Goal: Task Accomplishment & Management: Manage account settings

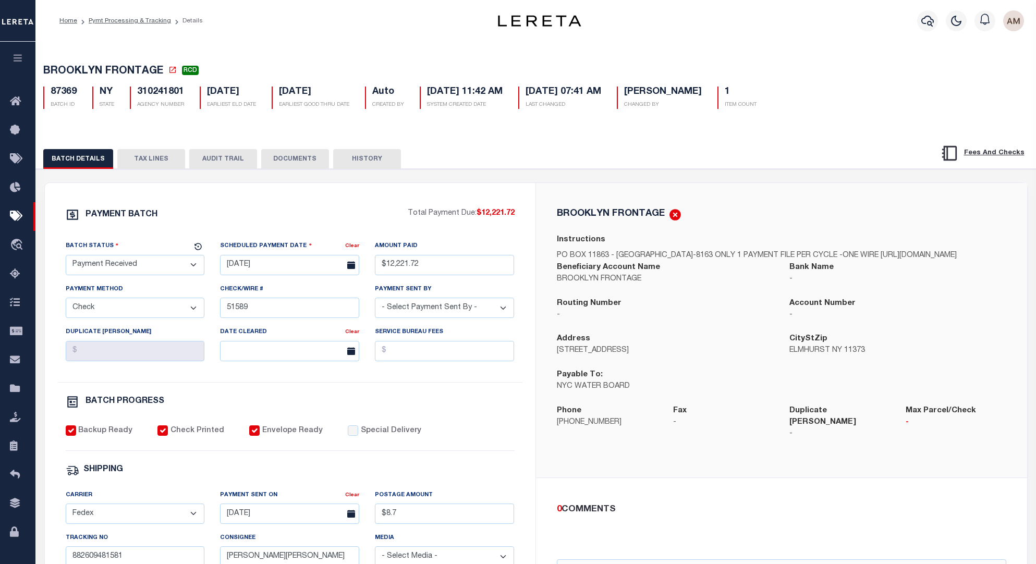
select select "RCD"
select select "CHK"
select select "Little, Audria"
select select "FDX"
click at [152, 163] on button "TAX LINES" at bounding box center [151, 159] width 68 height 20
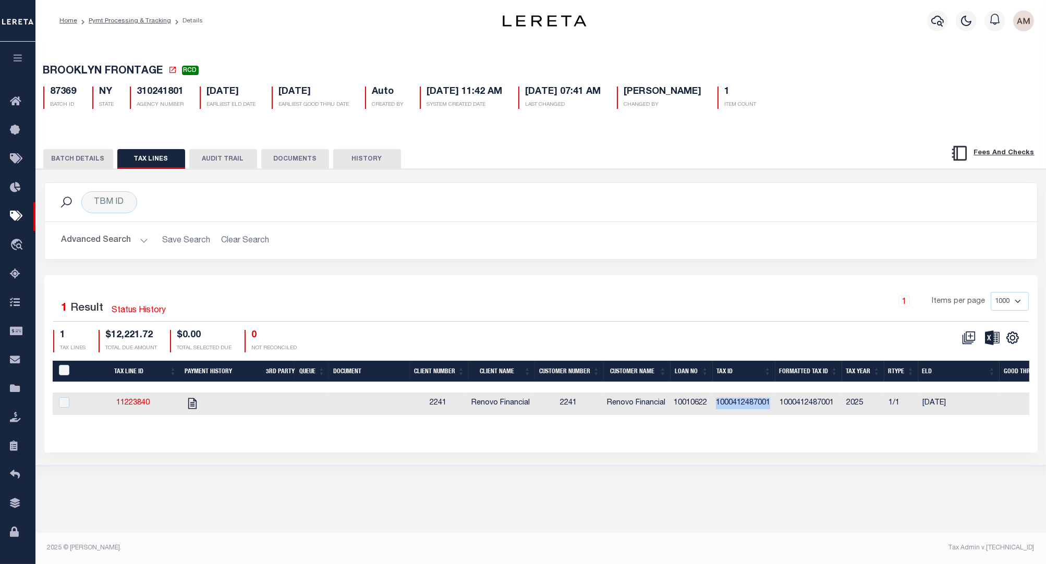
drag, startPoint x: 775, startPoint y: 402, endPoint x: 743, endPoint y: 402, distance: 31.3
click at [723, 402] on td "1000412487001" at bounding box center [743, 403] width 64 height 22
checkbox input "true"
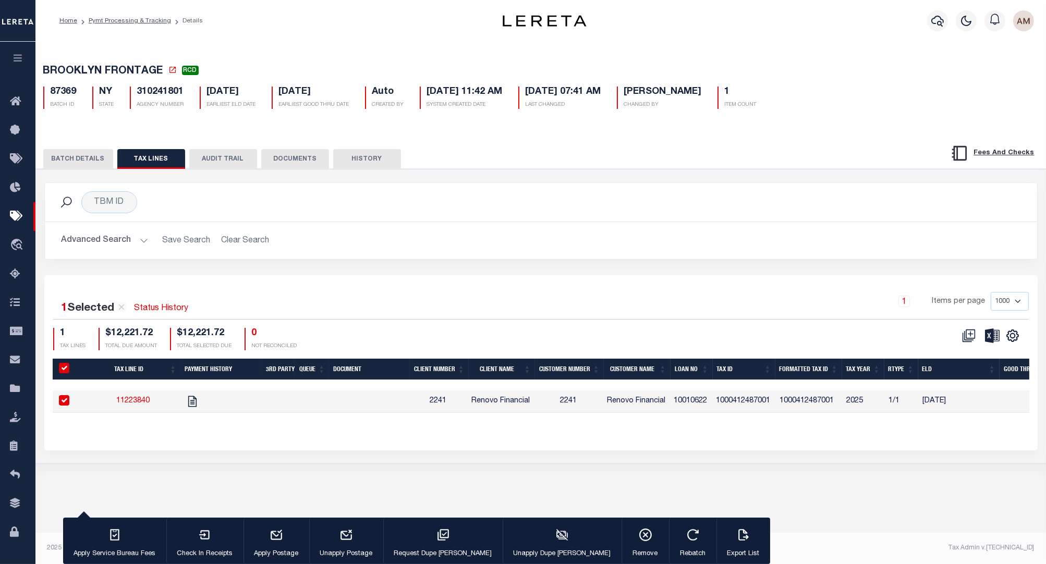
drag, startPoint x: 744, startPoint y: 402, endPoint x: 726, endPoint y: 426, distance: 29.8
click at [726, 426] on div "Tax Line ID Payment History 3rd Party Queue Document Client Number Client Name …" at bounding box center [541, 394] width 976 height 71
drag, startPoint x: 720, startPoint y: 393, endPoint x: 775, endPoint y: 403, distance: 56.2
click at [775, 403] on td "1000412487001" at bounding box center [743, 401] width 64 height 22
checkbox input "false"
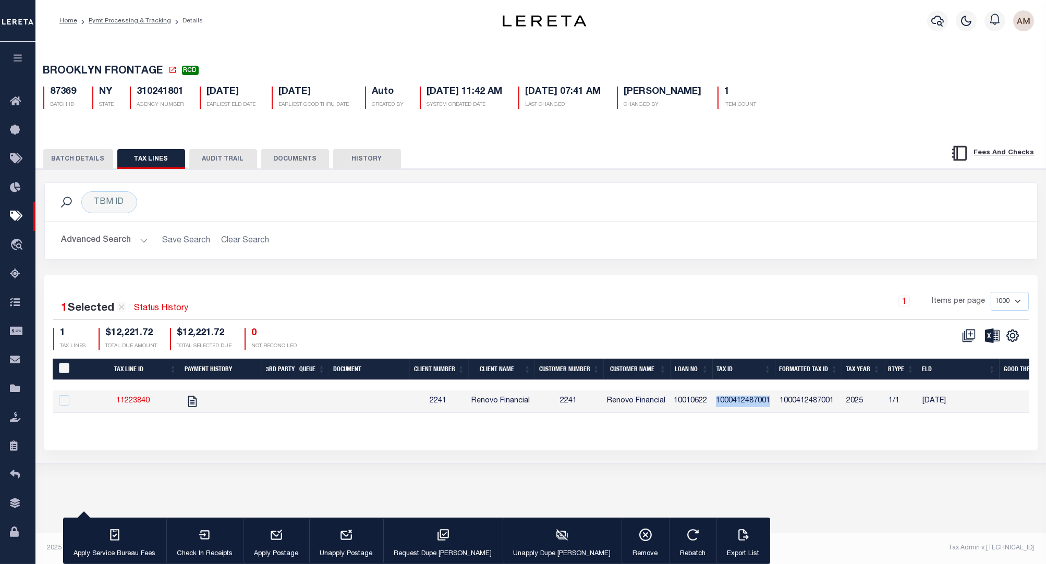
checkbox input "false"
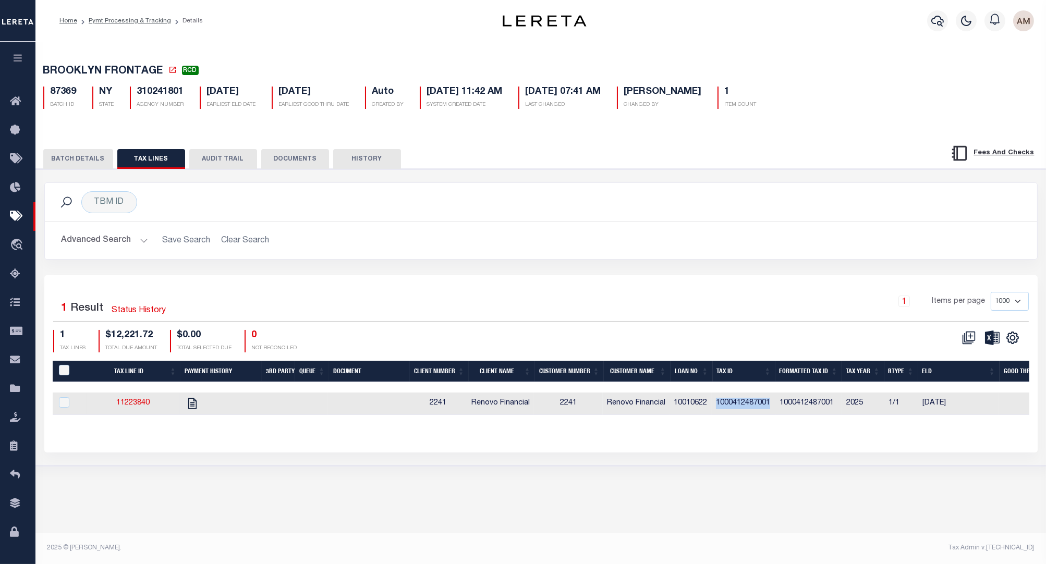
copy td "1000412487001"
click at [86, 148] on div "BATCH DETAILS TAX LINES AUDIT TRAIL DOCUMENTS HISTORY" at bounding box center [541, 155] width 1036 height 27
click at [87, 161] on button "BATCH DETAILS" at bounding box center [78, 159] width 70 height 20
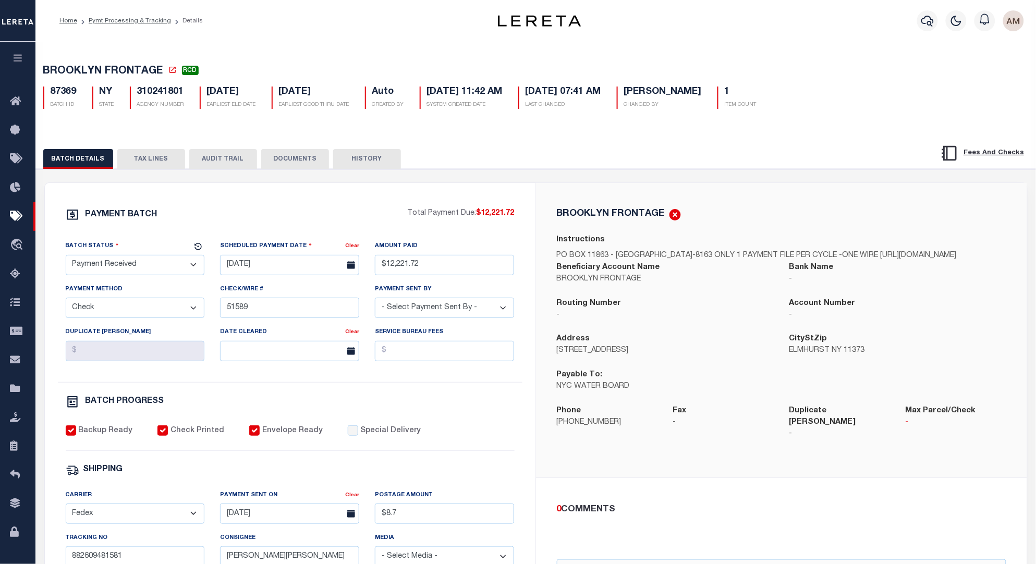
drag, startPoint x: 135, startPoint y: 16, endPoint x: 132, endPoint y: 44, distance: 28.3
click at [135, 18] on link "Pymt Processing & Tracking" at bounding box center [130, 21] width 82 height 6
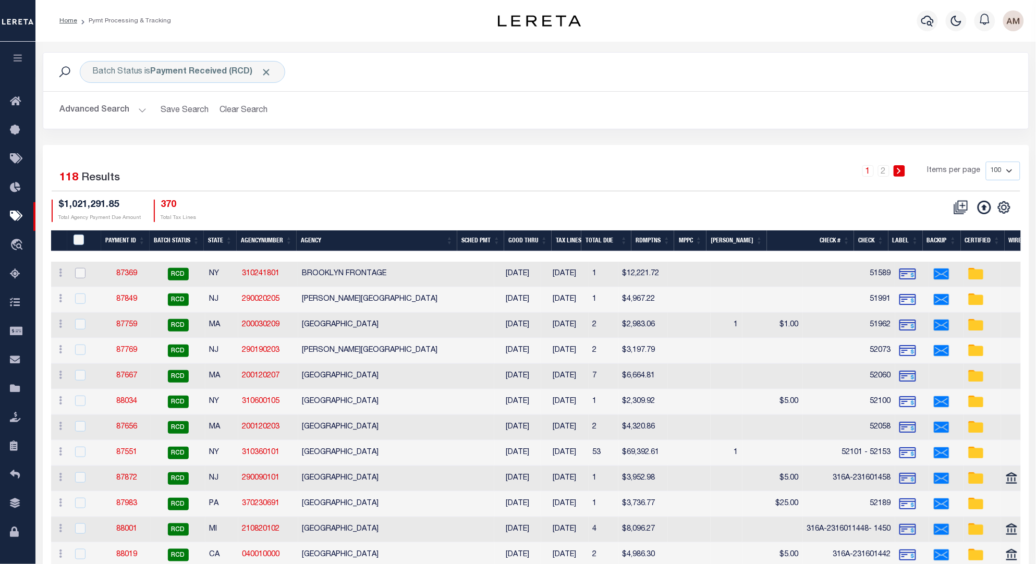
click at [83, 268] on input "checkbox" at bounding box center [80, 273] width 10 height 10
checkbox input "true"
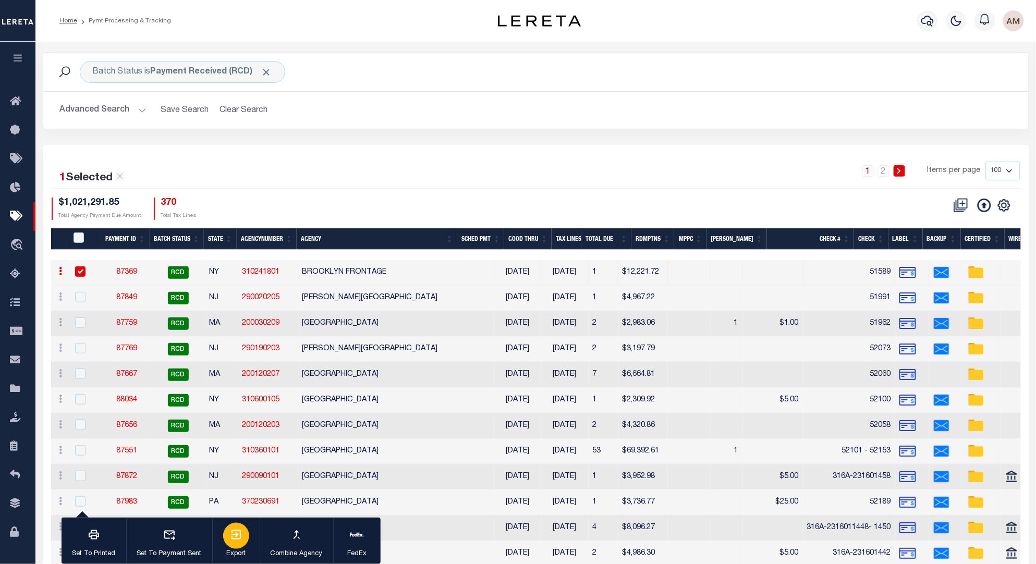
click at [242, 542] on div "button" at bounding box center [236, 536] width 26 height 26
click at [129, 271] on link "87369" at bounding box center [126, 271] width 21 height 7
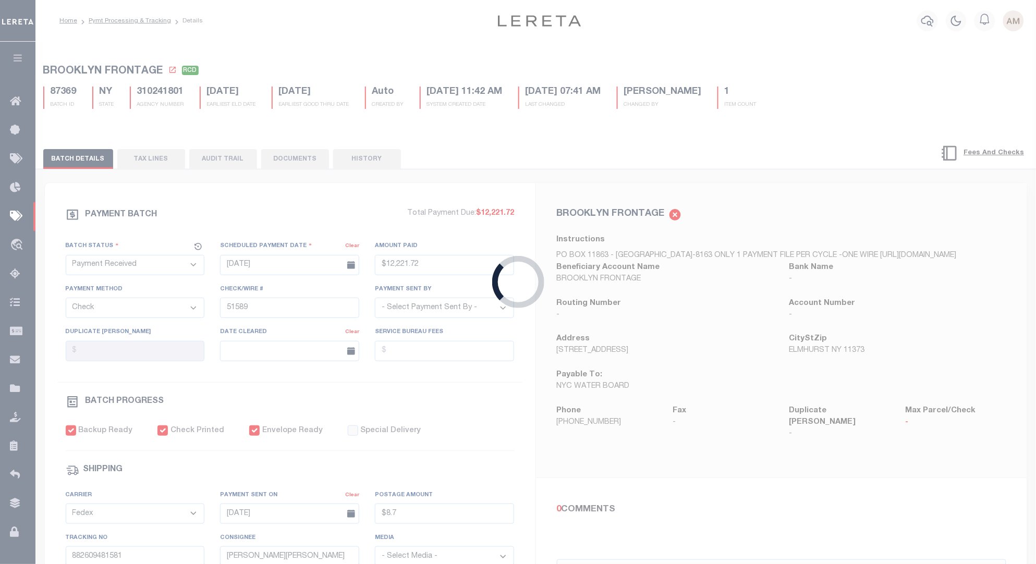
type input "$12,221.72"
type input "$8.7"
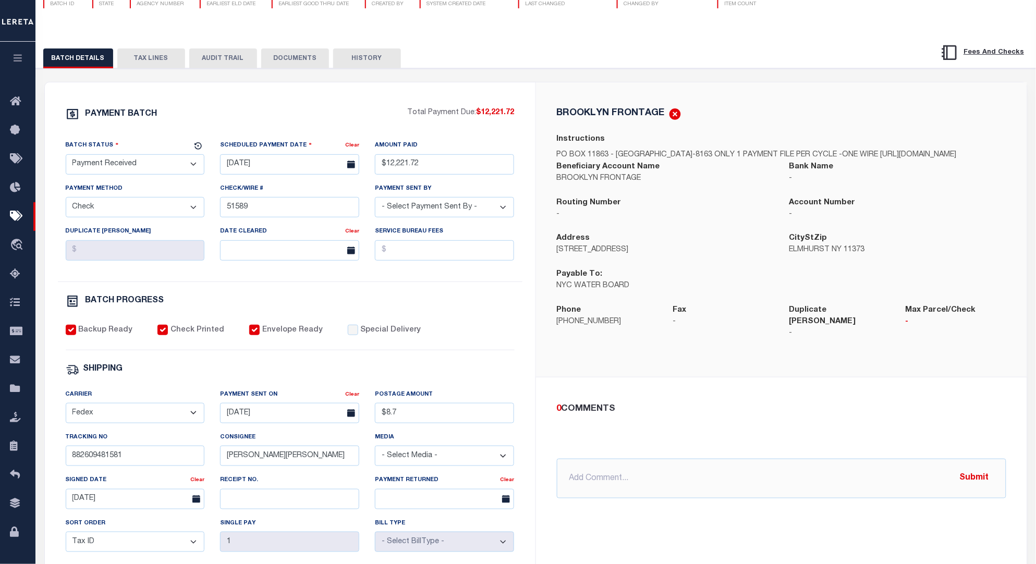
scroll to position [130, 0]
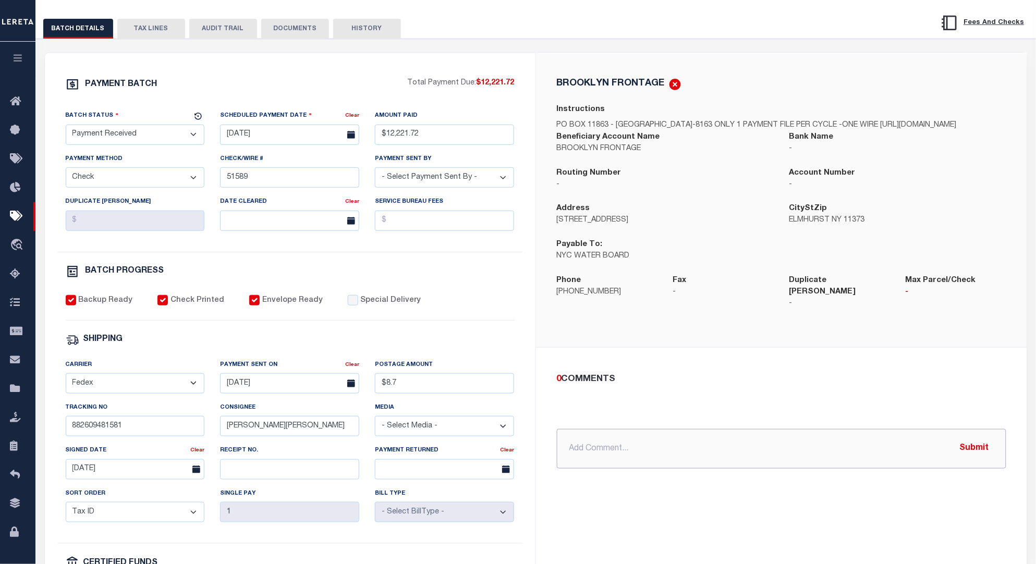
click at [832, 436] on input "text" at bounding box center [781, 449] width 449 height 40
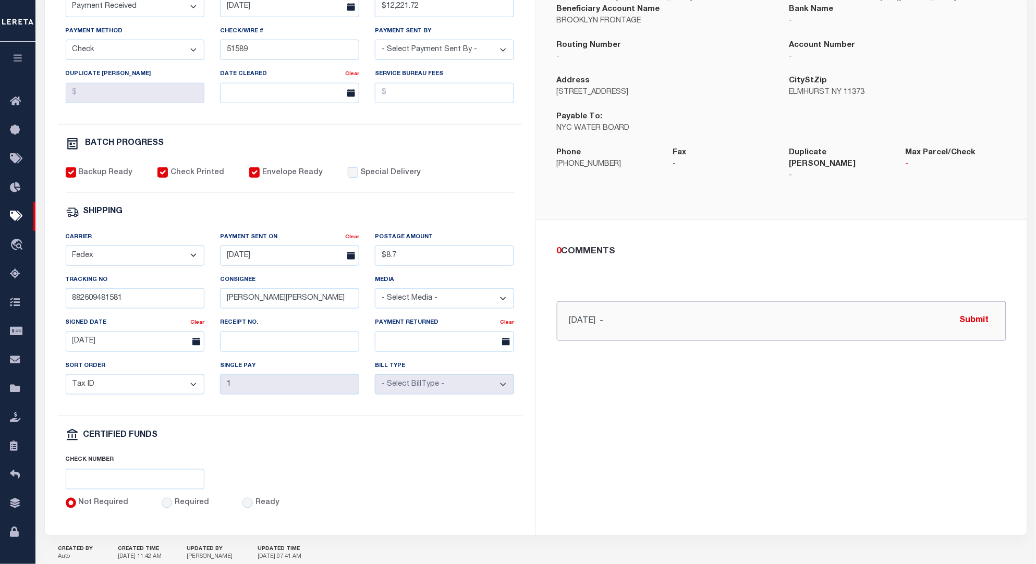
scroll to position [261, 0]
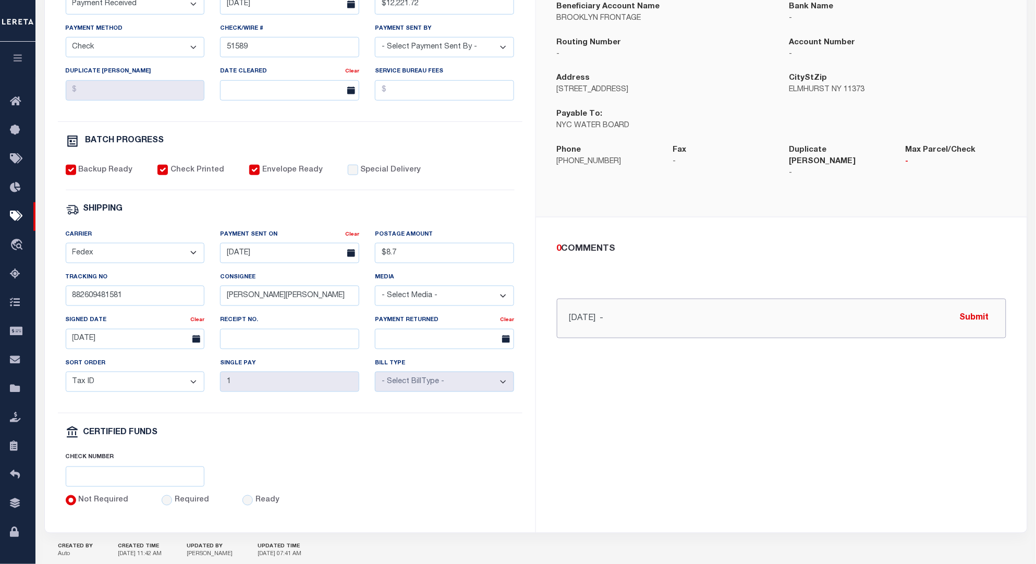
click at [764, 333] on input "8/19/25 -" at bounding box center [781, 319] width 449 height 40
click at [920, 320] on input "8/19/25 - need to be transferred to specialist at NYC dept of Finance to locate…" at bounding box center [781, 319] width 449 height 40
drag, startPoint x: 819, startPoint y: 322, endPoint x: 548, endPoint y: 345, distance: 272.6
click at [548, 345] on div "0 COMMENTS 8/19/25 - need to be transferred to specialist at NYC dept of Financ…" at bounding box center [781, 290] width 491 height 146
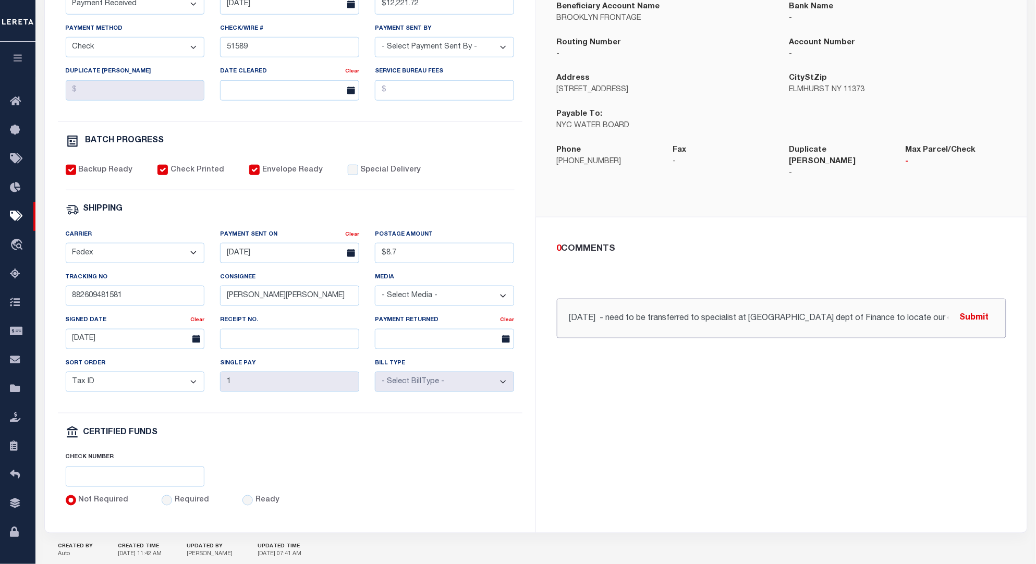
click at [608, 324] on input "8/19/25 - need to be transferred to specialist at NYC dept of Finance to locate…" at bounding box center [781, 319] width 449 height 40
drag, startPoint x: 678, startPoint y: 318, endPoint x: 988, endPoint y: 310, distance: 310.3
click at [988, 310] on div "8/19/25 - we need to be transferred to specialist at NYC dept of Finance to loc…" at bounding box center [781, 319] width 449 height 40
type input "8/19/25 - we need to be transferred to specialist at NYC dept of Finance to loc…"
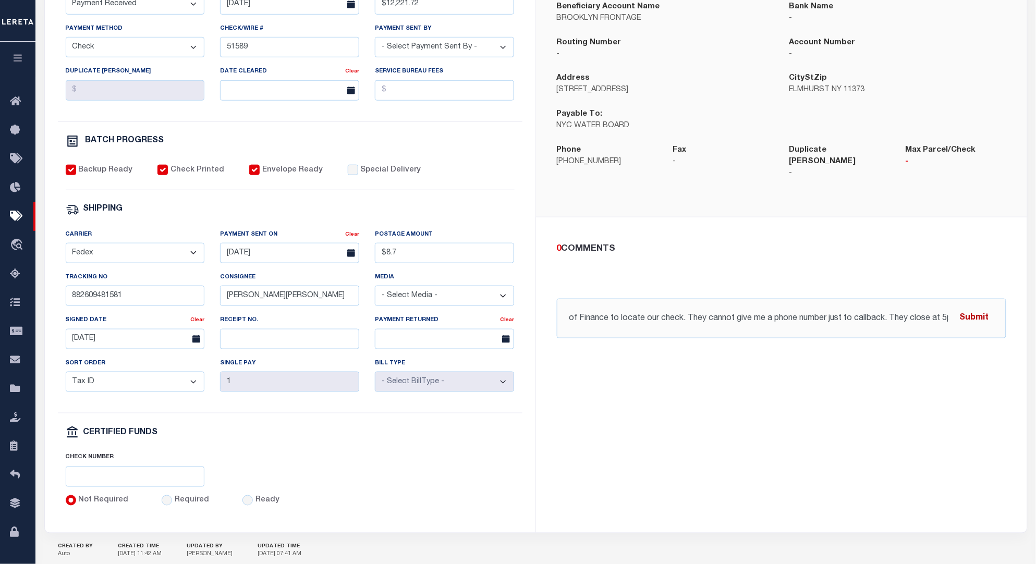
click at [971, 324] on button "Submit" at bounding box center [974, 318] width 43 height 21
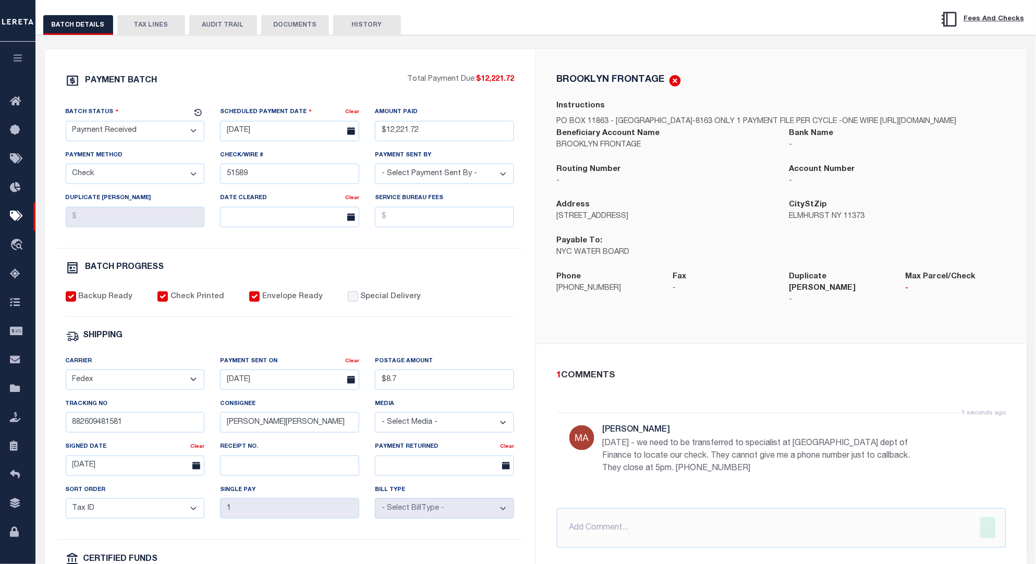
scroll to position [130, 0]
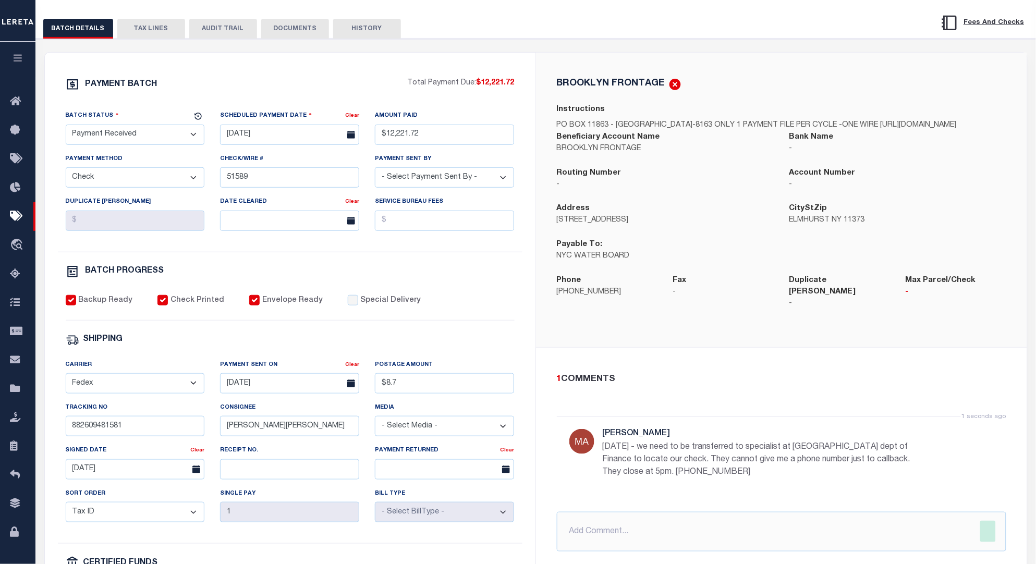
click at [165, 132] on select "- Select Status - Scheduled for Payment Ready For Payment Payment Sent Cleared …" at bounding box center [135, 135] width 139 height 20
select select "RSR"
click at [66, 126] on select "- Select Status - Scheduled for Payment Ready For Payment Payment Sent Cleared …" at bounding box center [135, 135] width 139 height 20
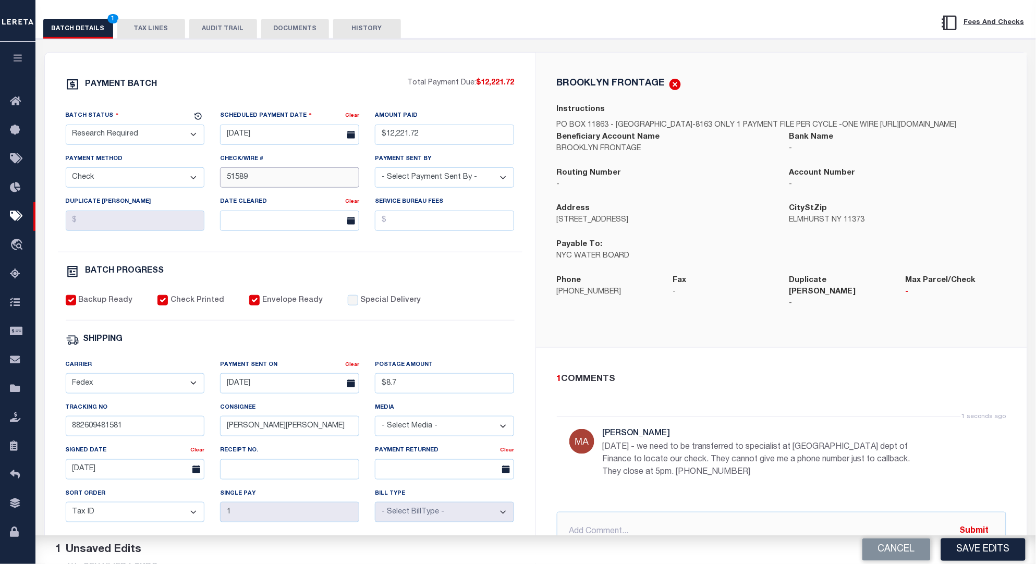
click at [277, 176] on input "51589" at bounding box center [289, 177] width 139 height 20
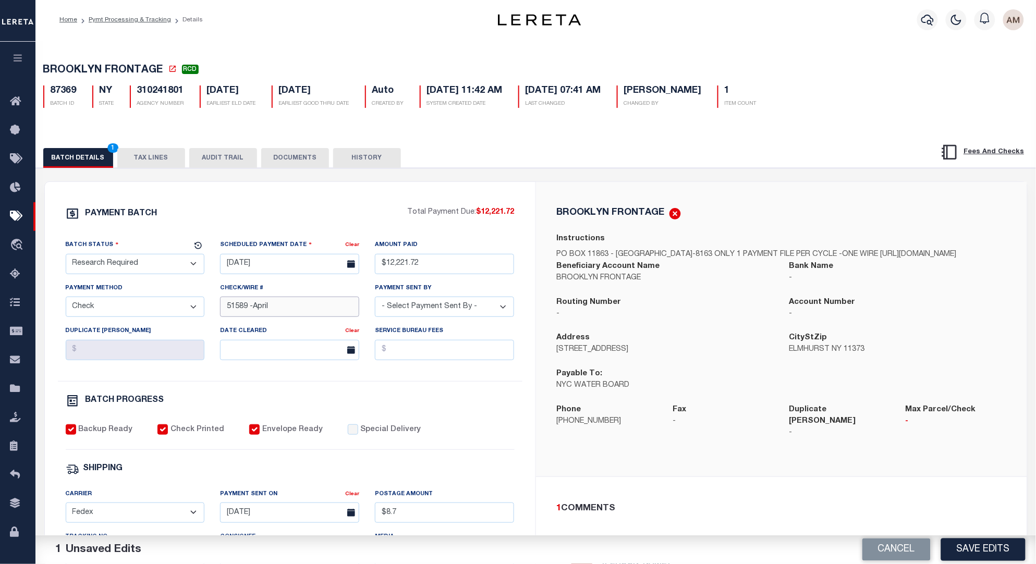
scroll to position [0, 0]
type input "51589 -April"
drag, startPoint x: 1004, startPoint y: 546, endPoint x: 1029, endPoint y: 546, distance: 24.5
click at [1004, 546] on button "Save Edits" at bounding box center [983, 549] width 84 height 22
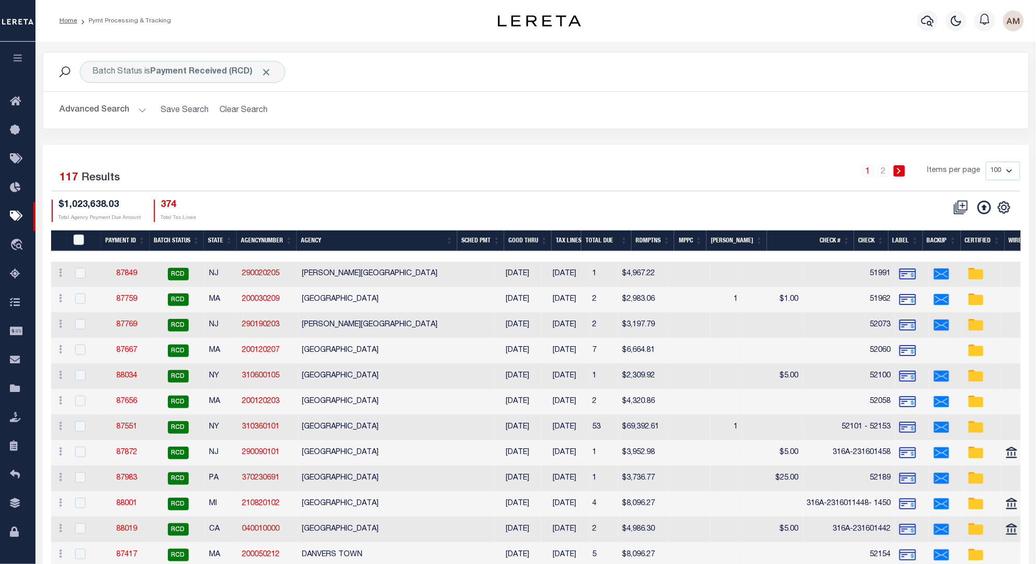
click at [598, 104] on h2 "Advanced Search Save Search Clear Search PayeeSearchTable_dynamictable_____Defa…" at bounding box center [536, 110] width 968 height 20
click at [128, 70] on div "Batch Status is Payment Received (RCD)" at bounding box center [182, 72] width 205 height 22
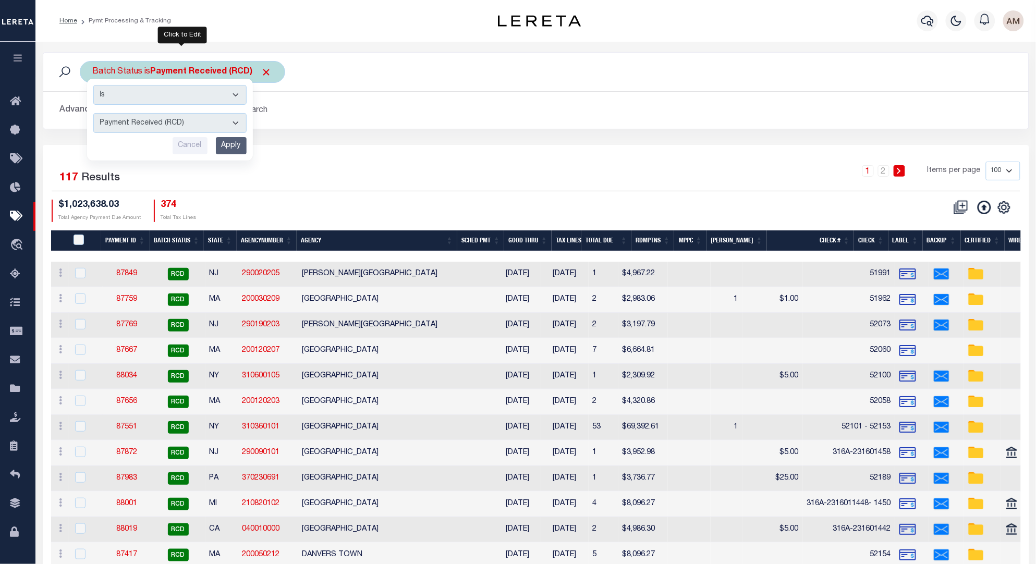
click at [208, 118] on select "Awaiting Funds (AWF) Cleared and Complete (CAC) New Check Needed (NCN) Payment …" at bounding box center [169, 123] width 153 height 20
select select "RSR"
click at [93, 114] on select "Awaiting Funds (AWF) Cleared and Complete (CAC) New Check Needed (NCN) Payment …" at bounding box center [169, 123] width 153 height 20
click at [230, 141] on input "Apply" at bounding box center [231, 145] width 31 height 17
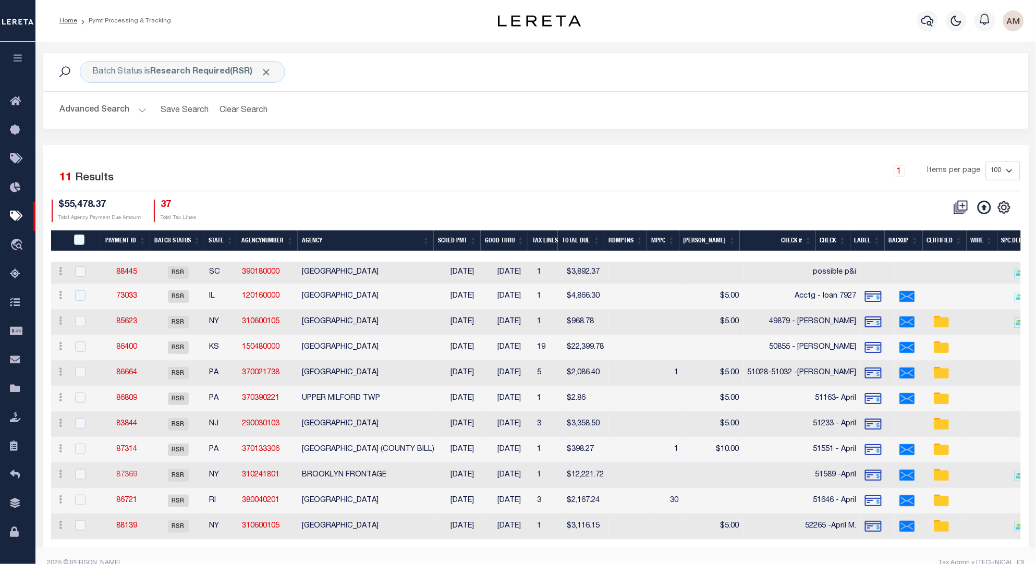
click at [127, 472] on link "87369" at bounding box center [126, 474] width 21 height 7
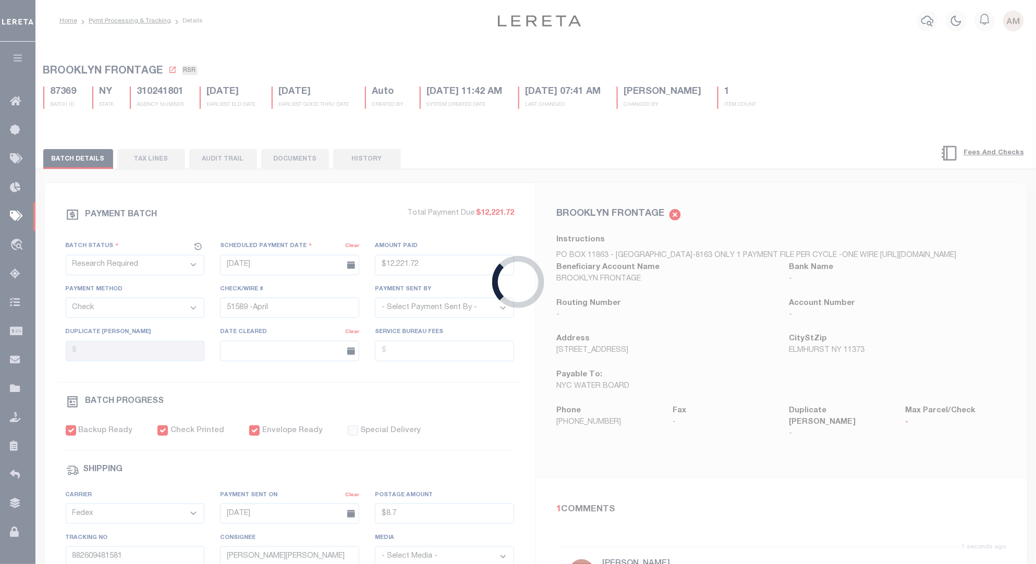
type input "$12,221.72"
type input "$8.7"
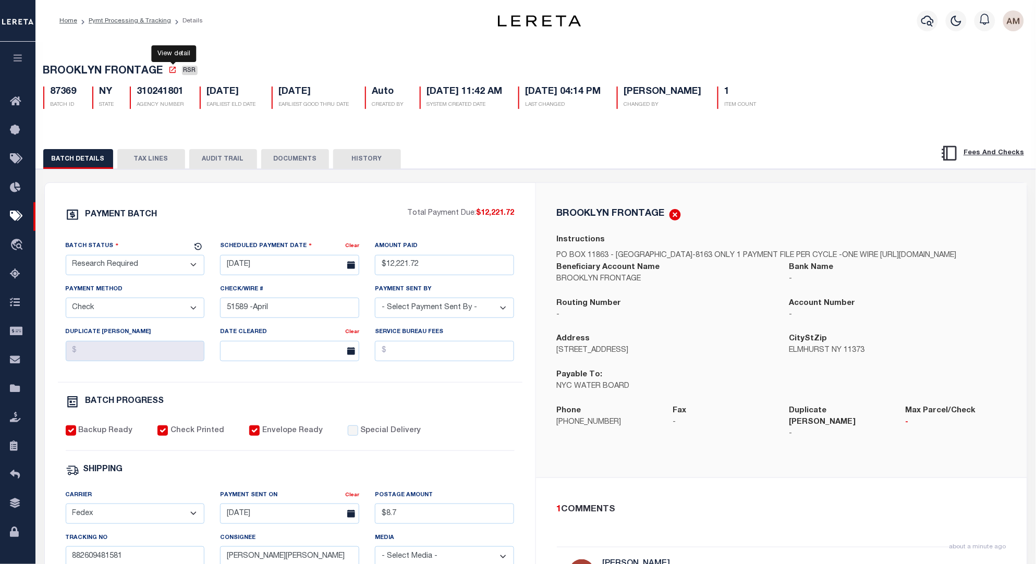
click at [169, 67] on icon at bounding box center [172, 70] width 8 height 8
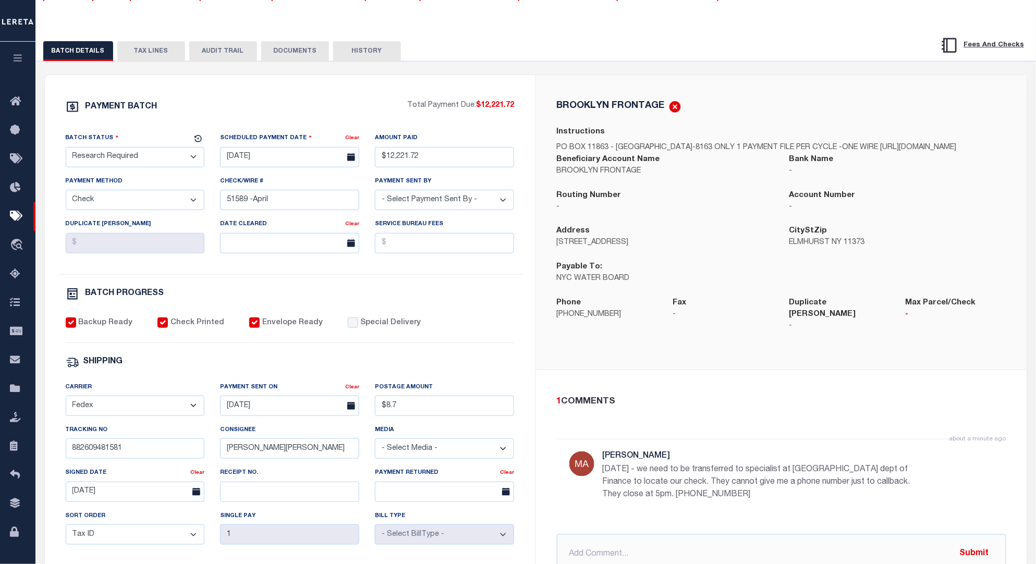
scroll to position [130, 0]
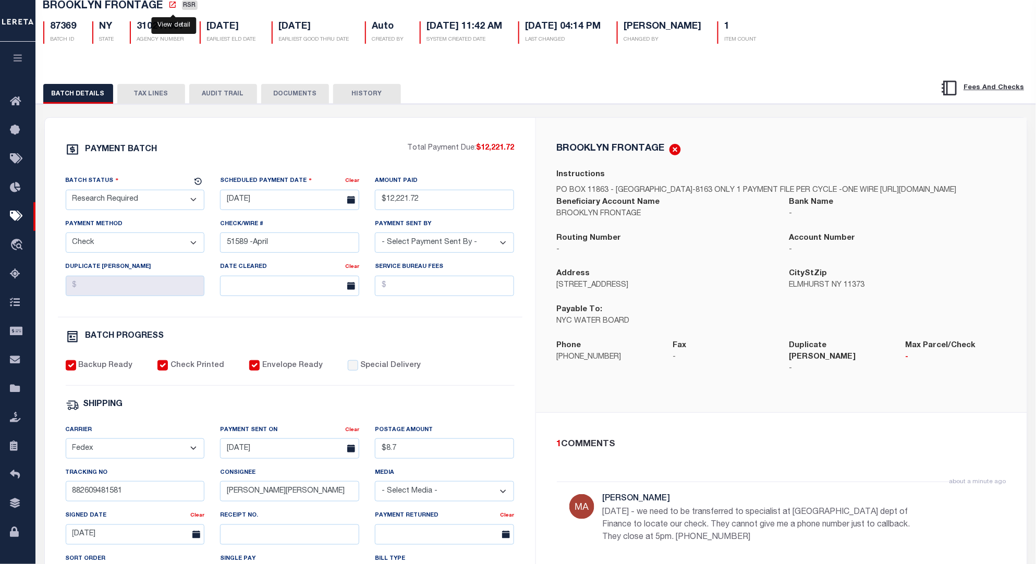
click at [141, 91] on button "TAX LINES" at bounding box center [151, 94] width 68 height 20
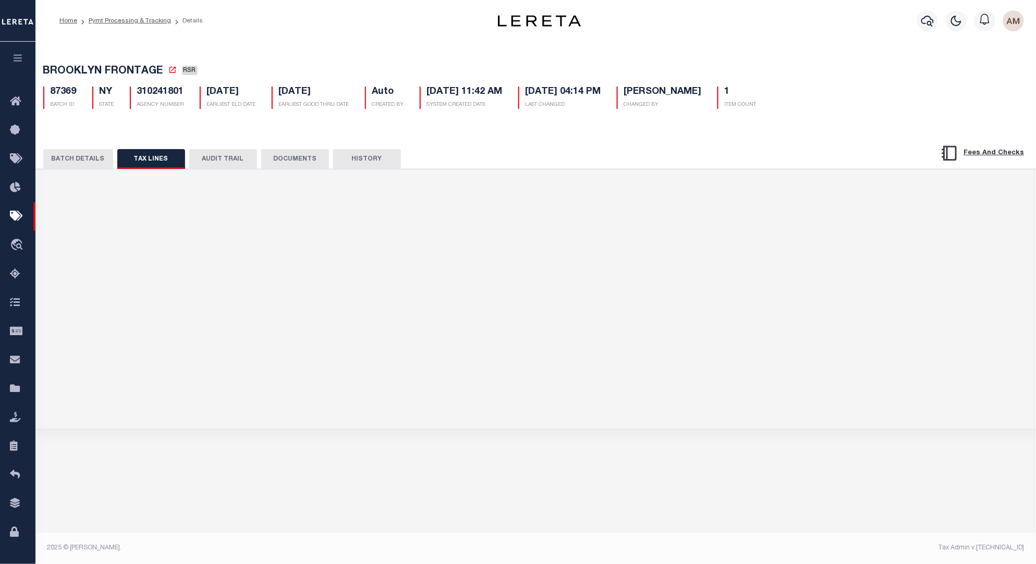
scroll to position [0, 0]
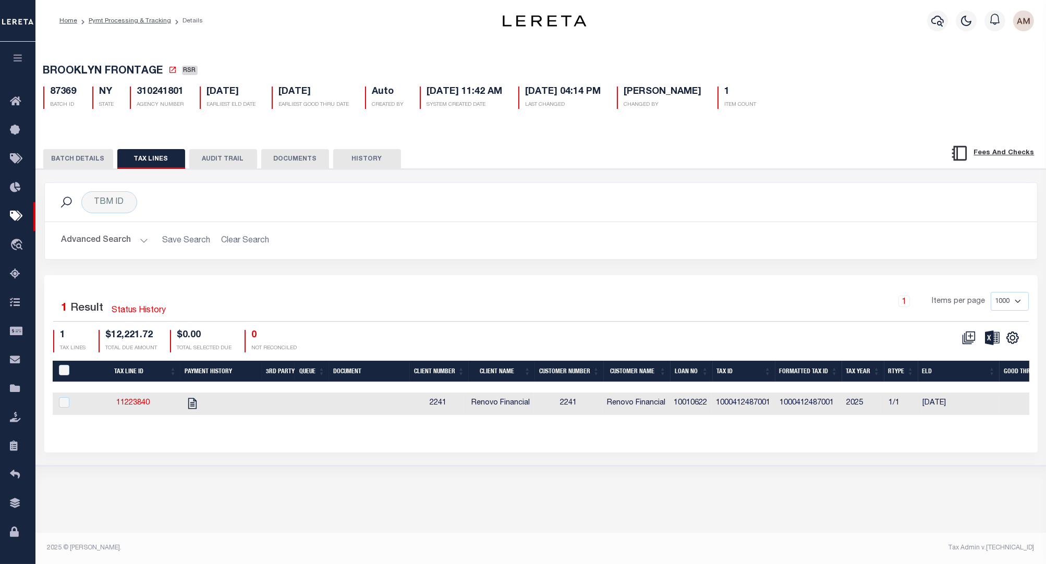
click at [100, 25] on li "Pymt Processing & Tracking" at bounding box center [124, 20] width 94 height 9
click at [104, 20] on link "Pymt Processing & Tracking" at bounding box center [130, 21] width 82 height 6
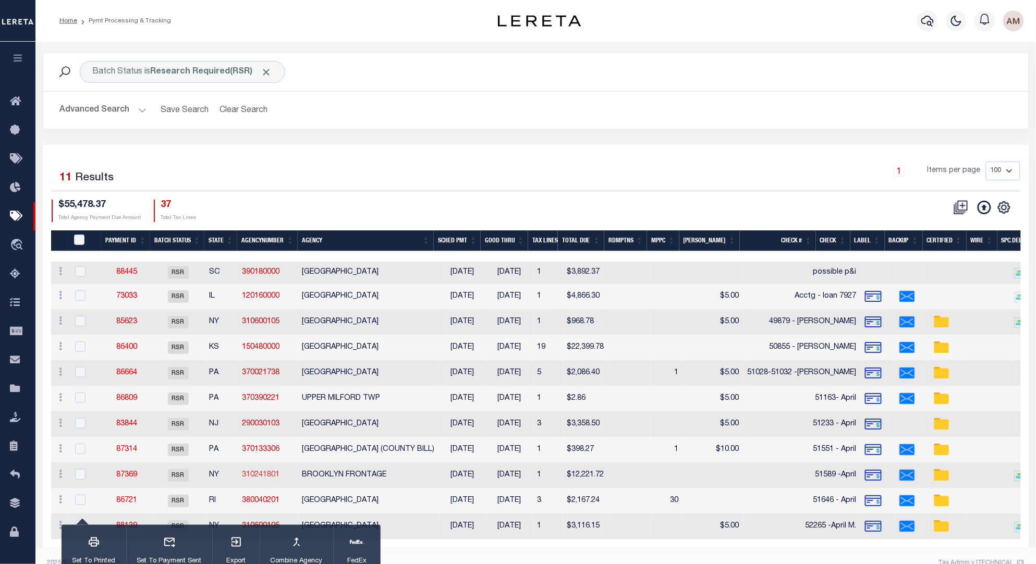
click at [271, 474] on link "310241801" at bounding box center [261, 474] width 38 height 7
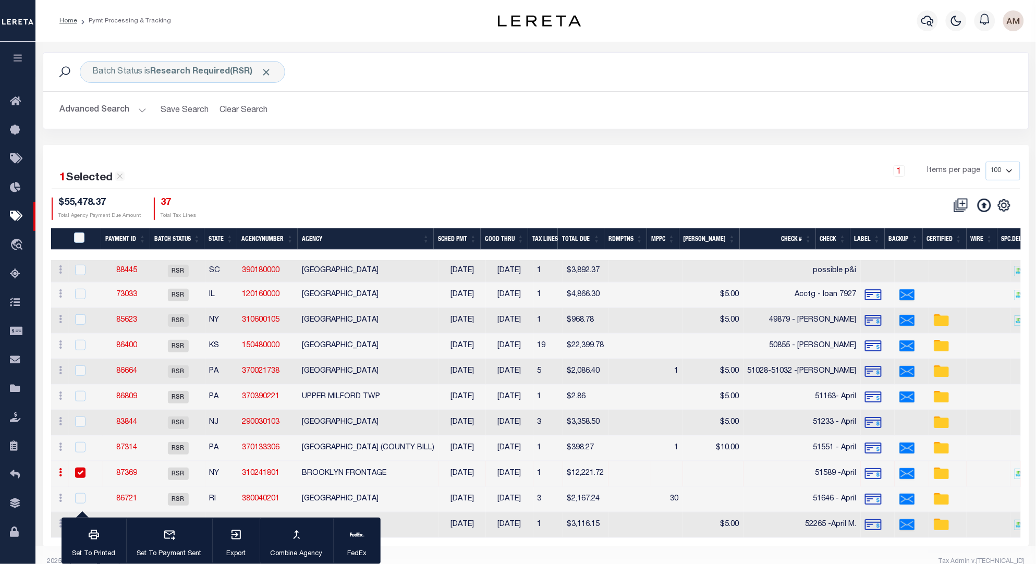
checkbox input "true"
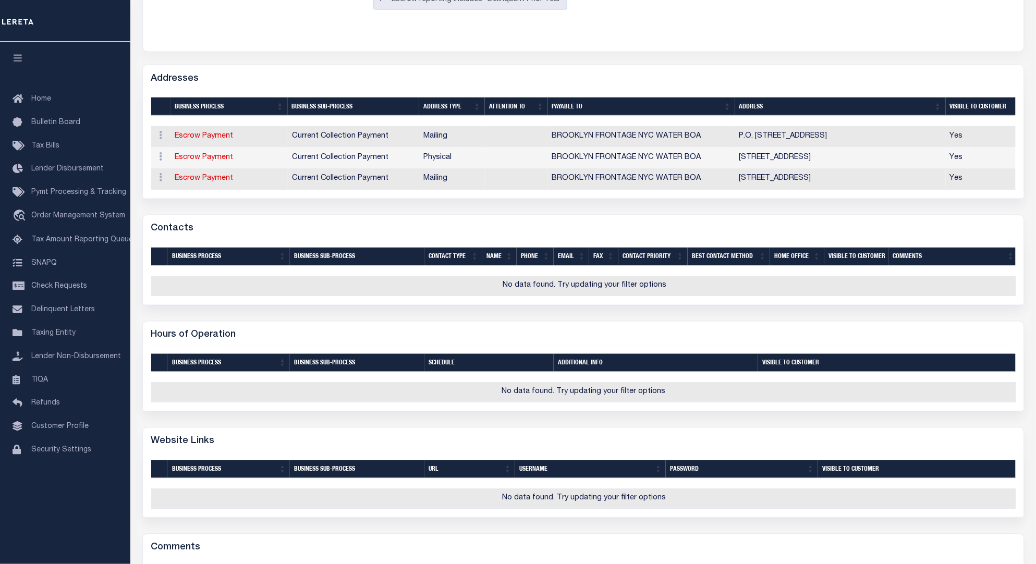
scroll to position [521, 0]
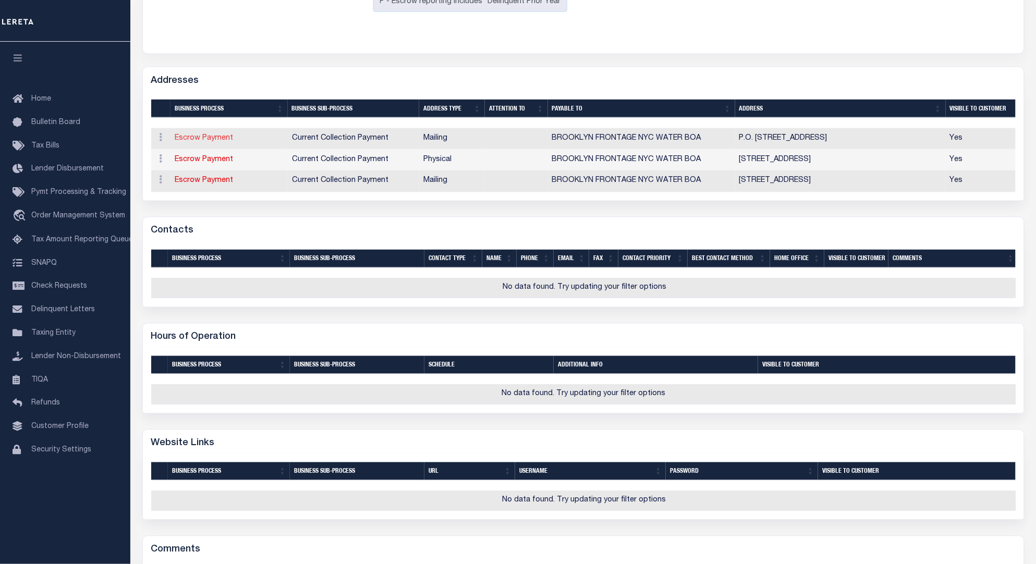
click at [217, 136] on link "Escrow Payment" at bounding box center [204, 137] width 58 height 7
select select "1"
checkbox input "false"
select select
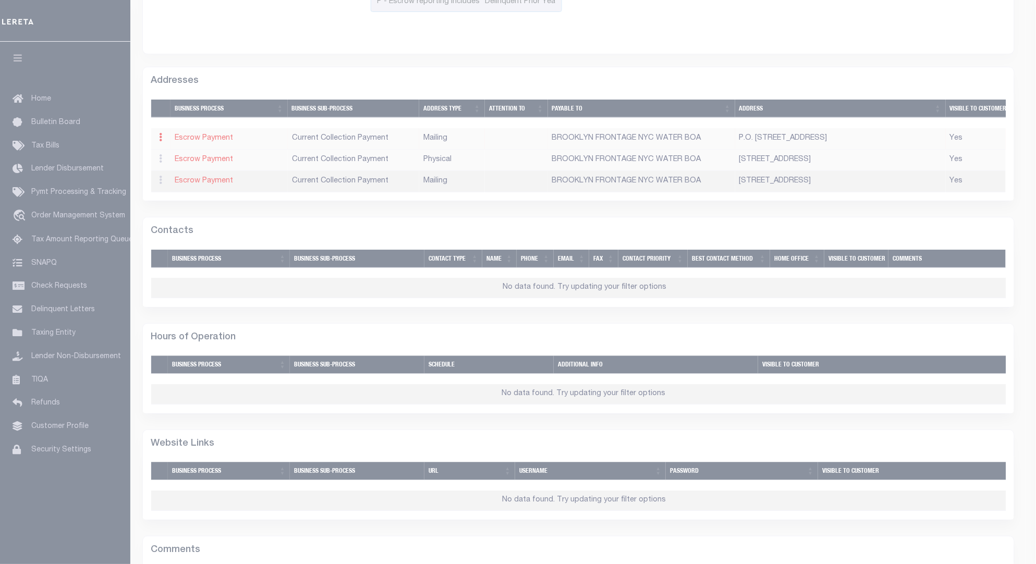
type input "P.O. BOX 11393"
type input "NEWARK"
select select "NJ"
type input "07101-4393"
checkbox input "true"
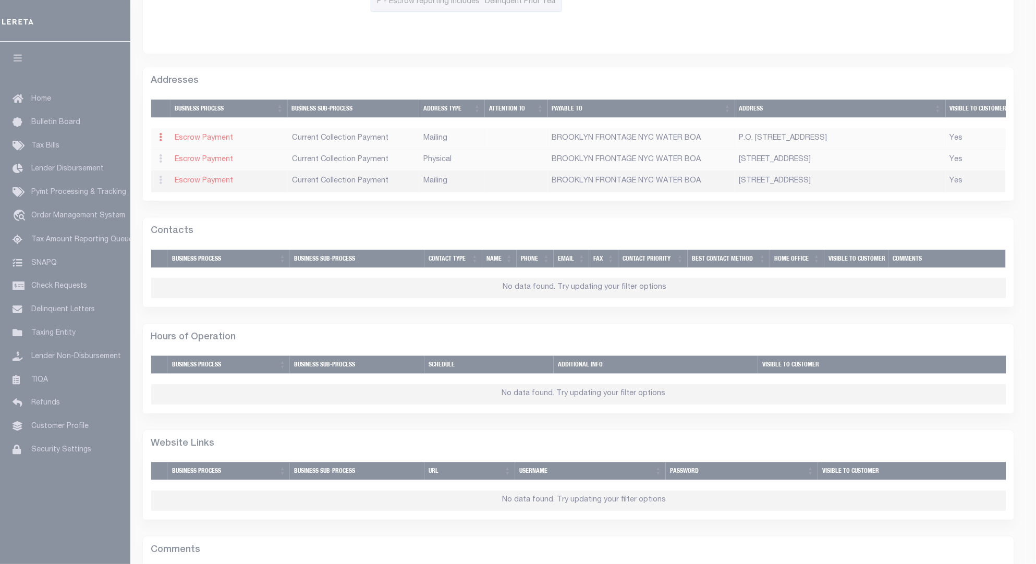
type input "BROOKLYN FRONTAGE NYC WATER BOA"
select select "11"
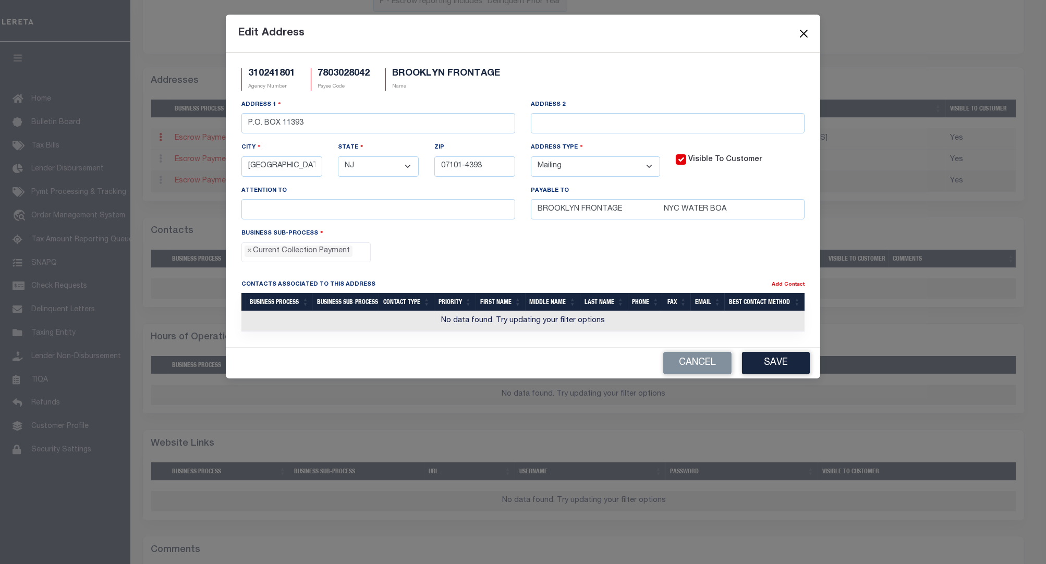
click at [806, 31] on button "Close" at bounding box center [804, 34] width 14 height 14
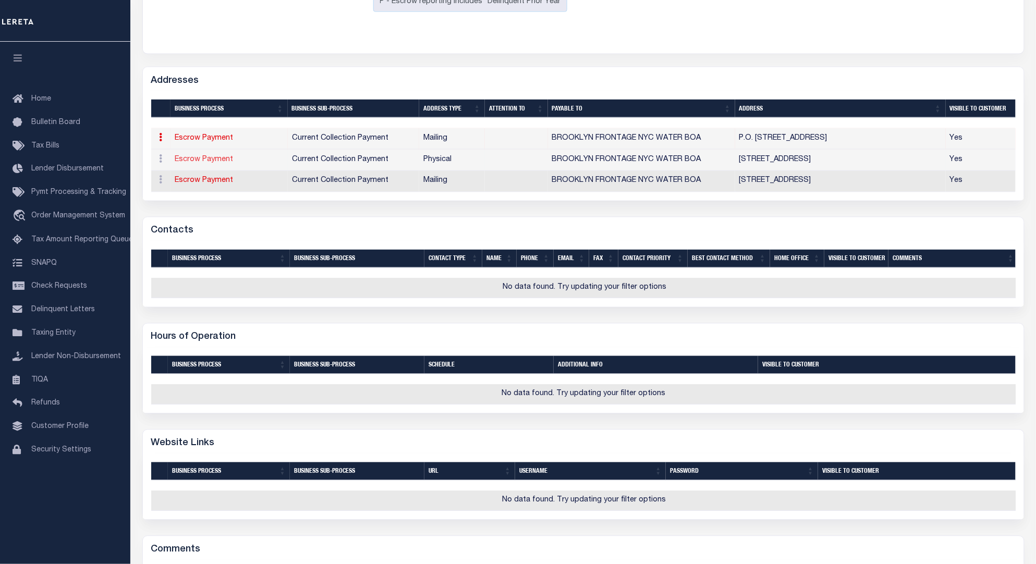
click at [215, 161] on link "Escrow Payment" at bounding box center [204, 159] width 58 height 7
select select
select select "1"
checkbox input "false"
select select
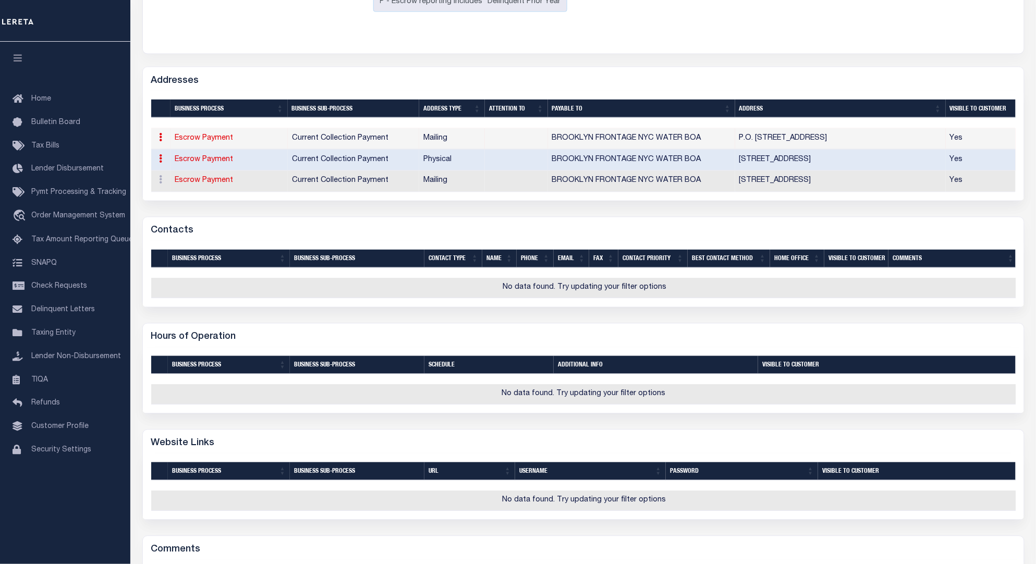
type input "59-17 JUNCTION BLVD, 13TH FL"
type input "ELMHURST"
select select "NY"
type input "11373"
select select "2"
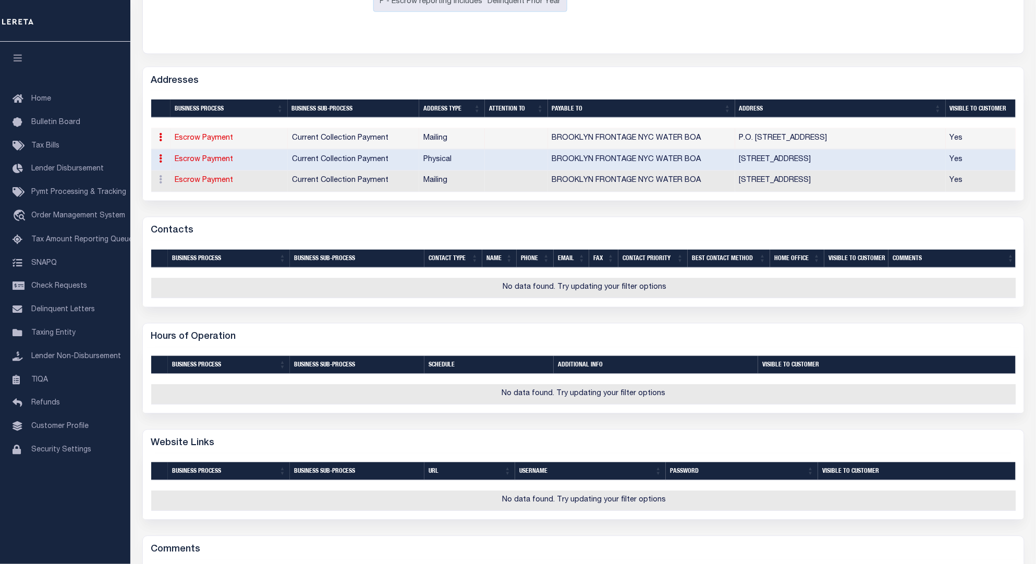
checkbox input "true"
type input "BROOKLYN FRONTAGE NYC WATER BOA"
select select "11"
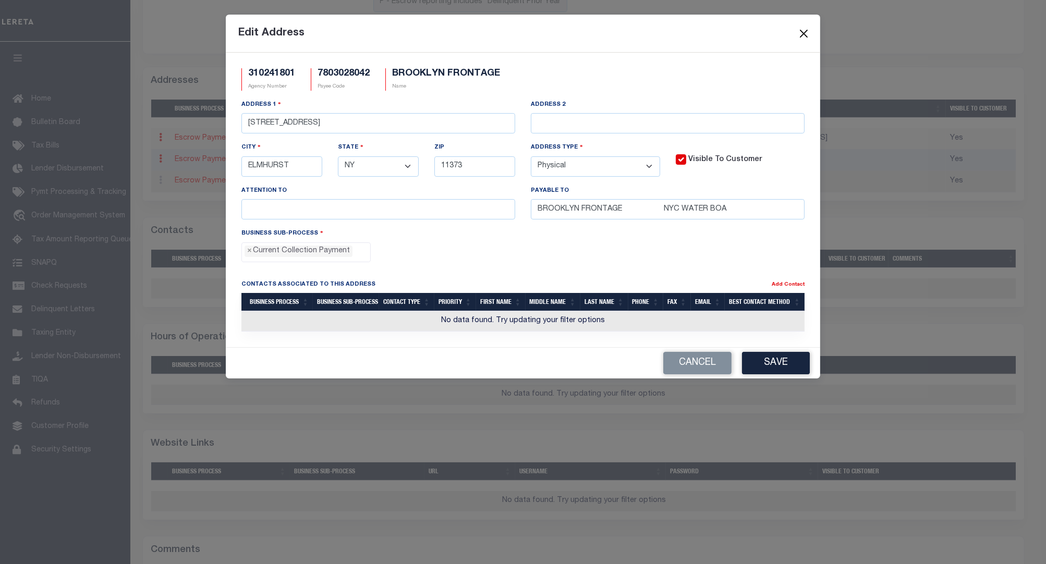
click at [803, 31] on button "Close" at bounding box center [804, 34] width 14 height 14
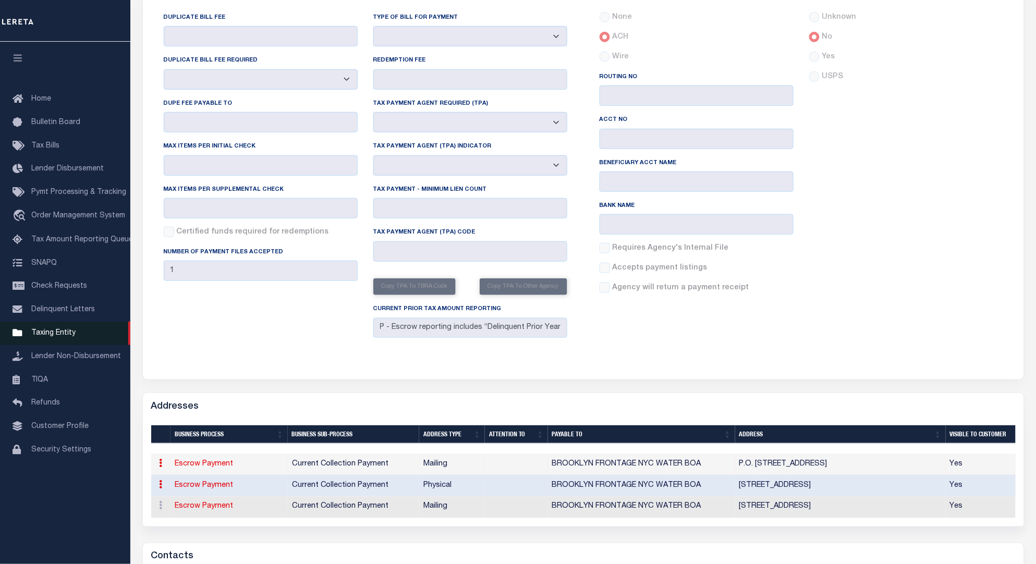
scroll to position [65, 0]
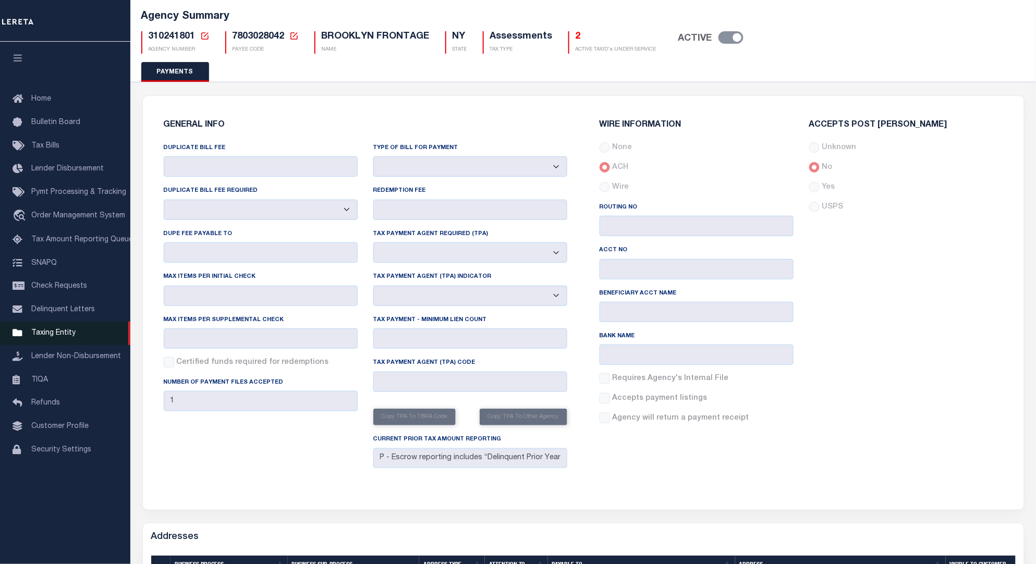
click at [67, 337] on span "Taxing Entity" at bounding box center [53, 332] width 44 height 7
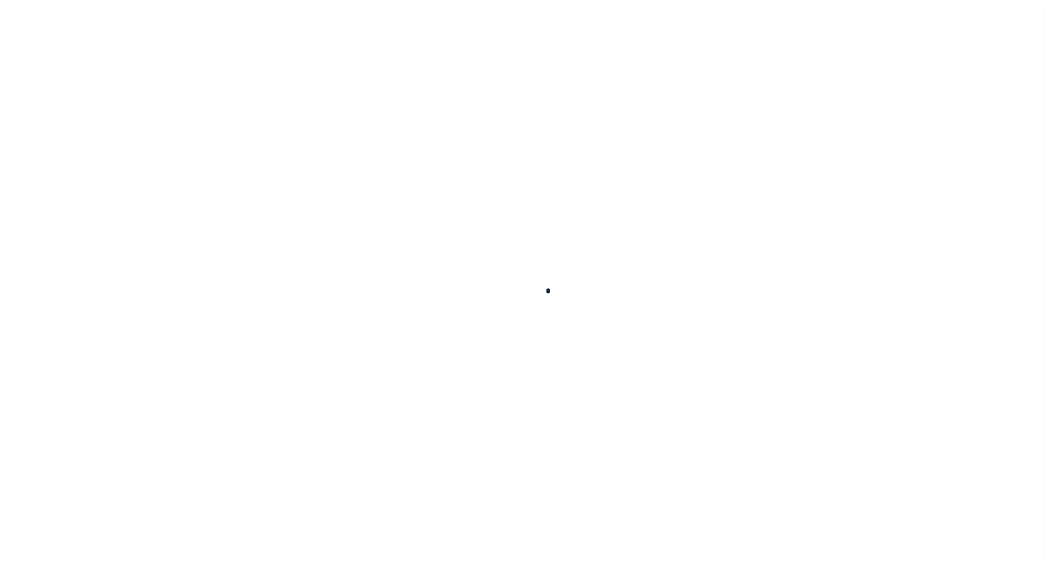
select select "NY"
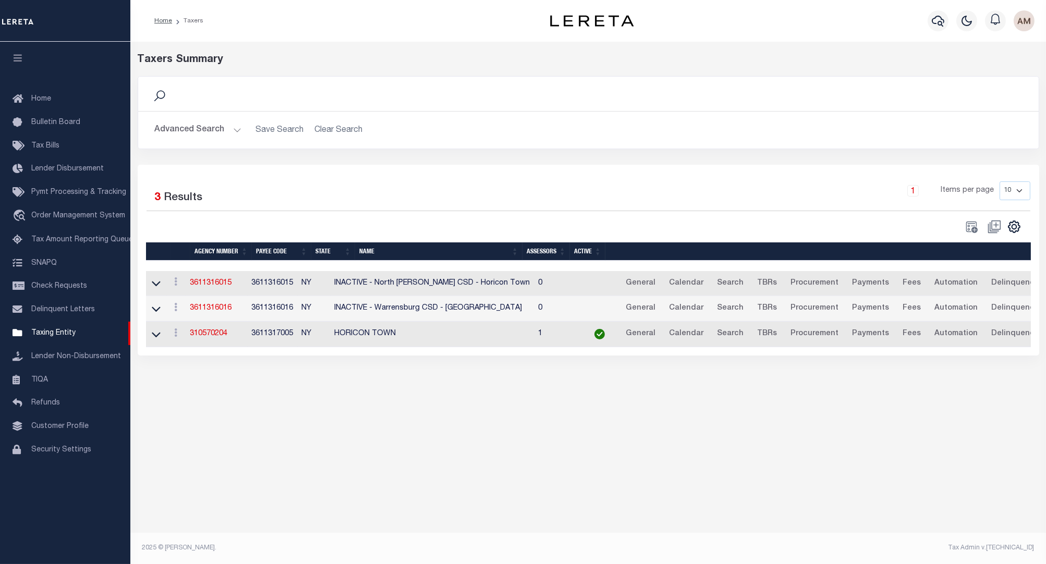
click at [202, 134] on button "Advanced Search" at bounding box center [198, 130] width 87 height 20
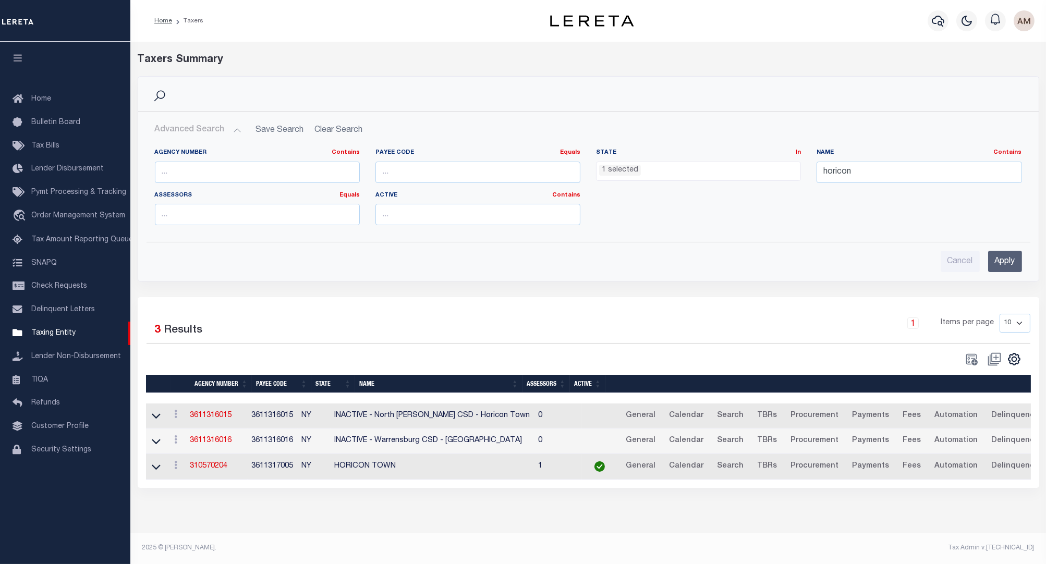
click at [736, 164] on ul "1 selected" at bounding box center [698, 169] width 204 height 14
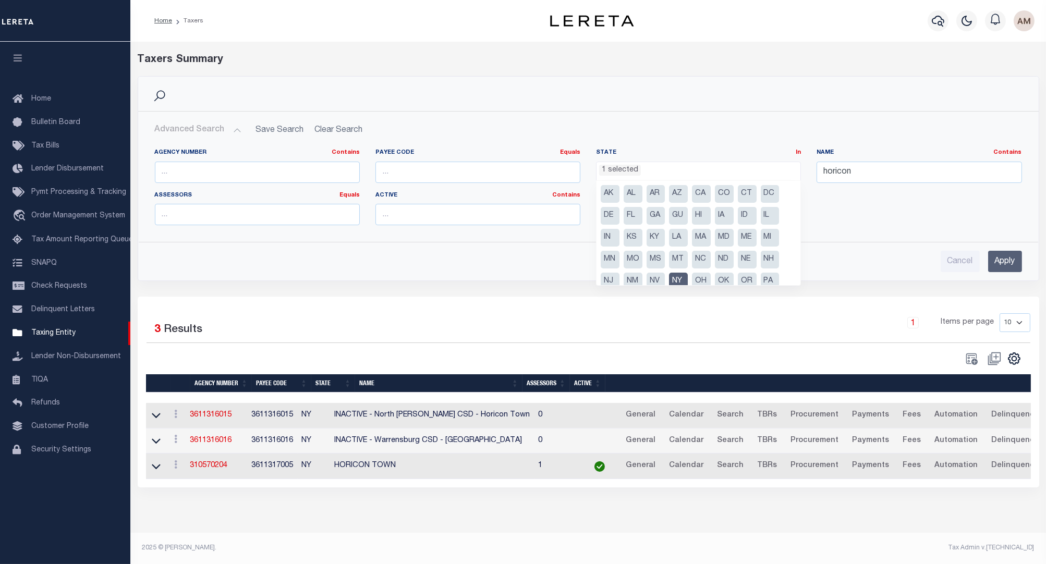
click at [676, 279] on li "NY" at bounding box center [678, 282] width 19 height 18
select select "NY"
click at [942, 129] on h2 "Advanced Search Save Search Clear Search tblPayees_dynamictable_____DefaultSave…" at bounding box center [588, 130] width 884 height 20
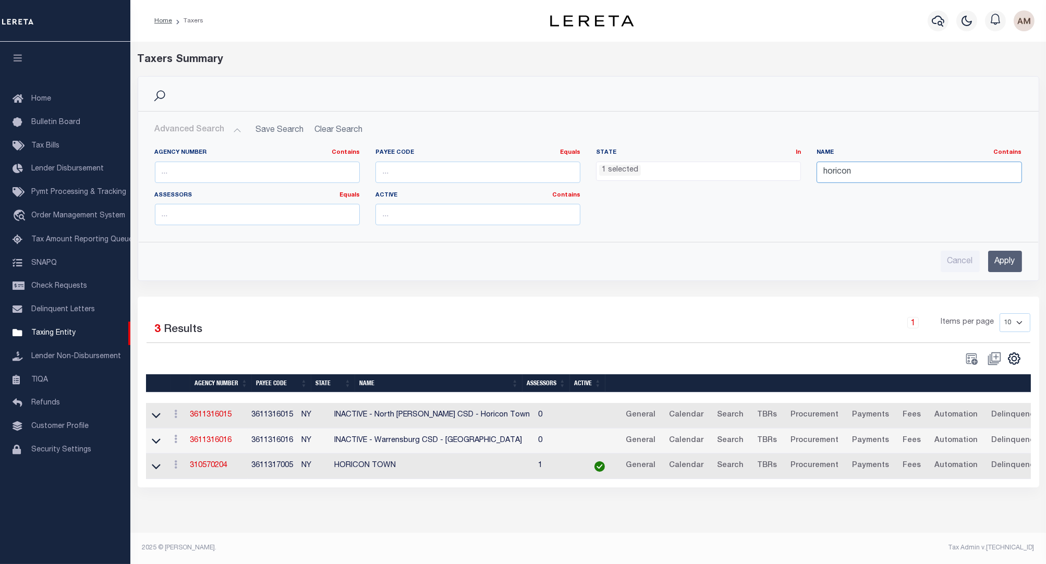
click at [903, 169] on input "horicon" at bounding box center [918, 172] width 205 height 21
drag, startPoint x: 903, startPoint y: 173, endPoint x: 824, endPoint y: 188, distance: 81.3
click at [824, 188] on div "Name Contains Contains Is broojkkly" at bounding box center [918, 170] width 220 height 43
type input "brooklyn front"
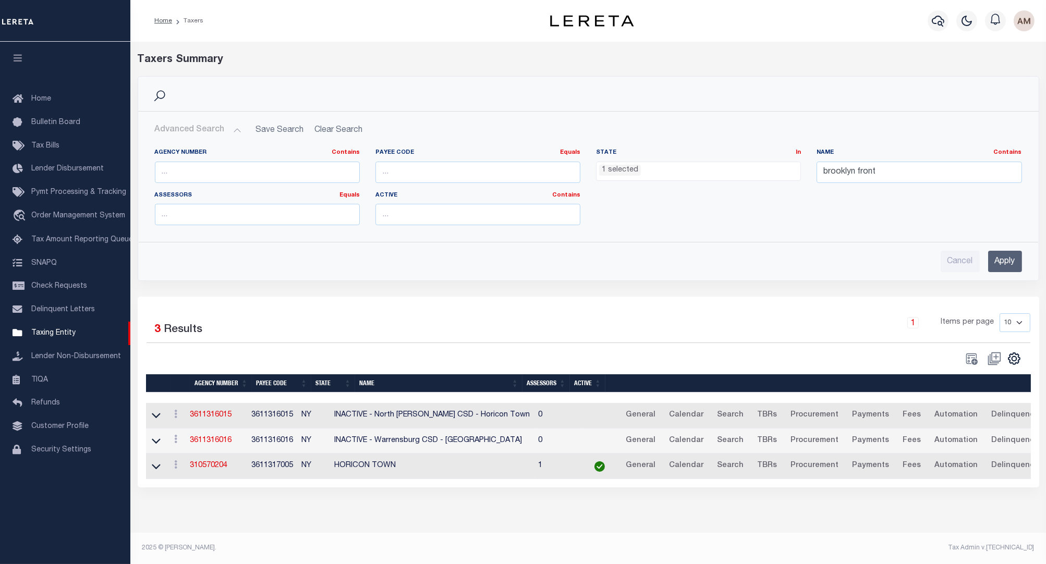
click at [1018, 281] on div "Search Advanced Search Save Search Clear Search tblPayees_dynamictable_____Defa…" at bounding box center [588, 178] width 901 height 205
click at [1016, 266] on input "Apply" at bounding box center [1005, 261] width 34 height 21
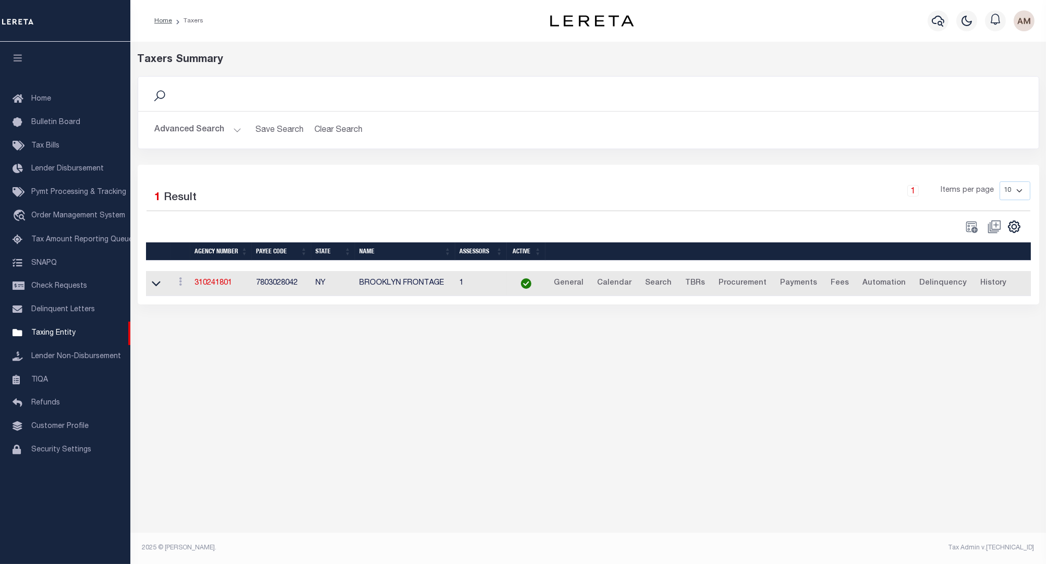
click at [222, 279] on td "310241801" at bounding box center [221, 284] width 62 height 26
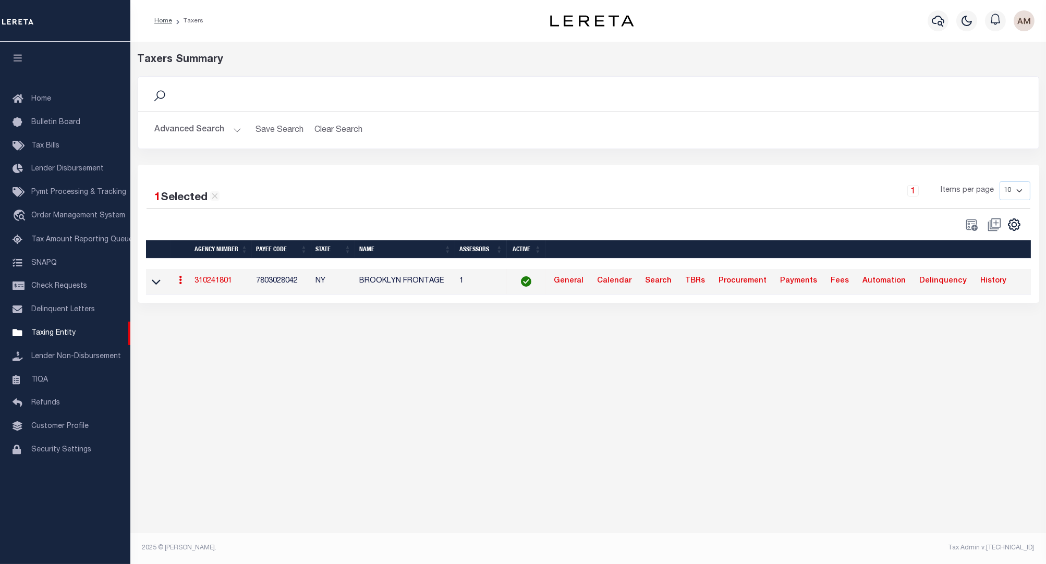
click at [223, 280] on link "310241801" at bounding box center [213, 280] width 38 height 7
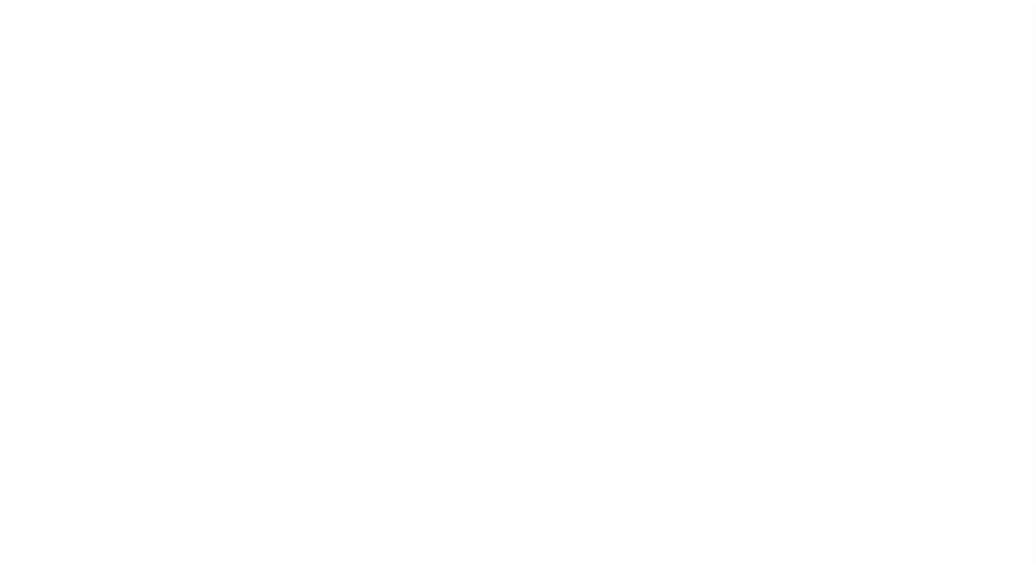
select select "1"
select select
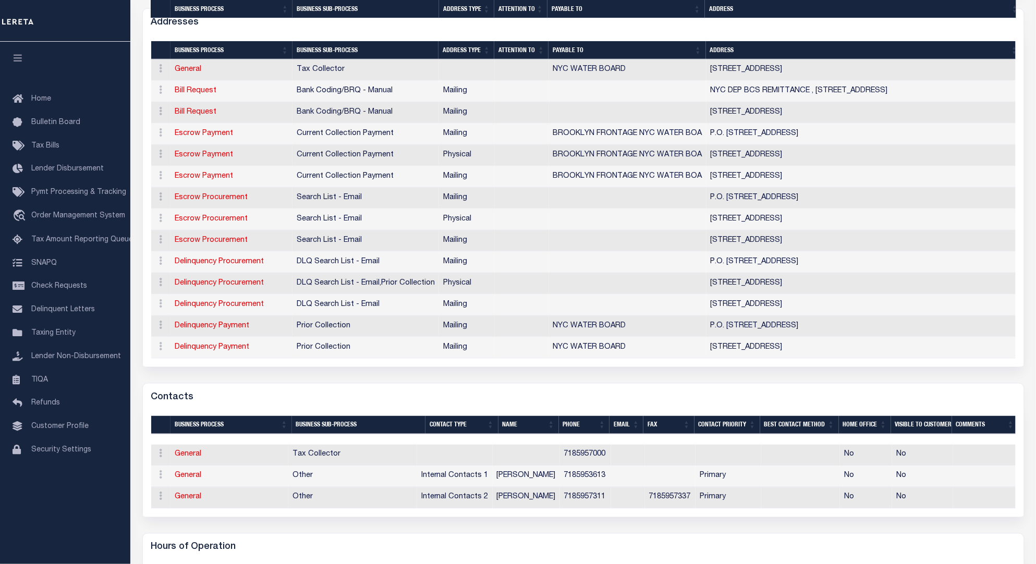
scroll to position [391, 0]
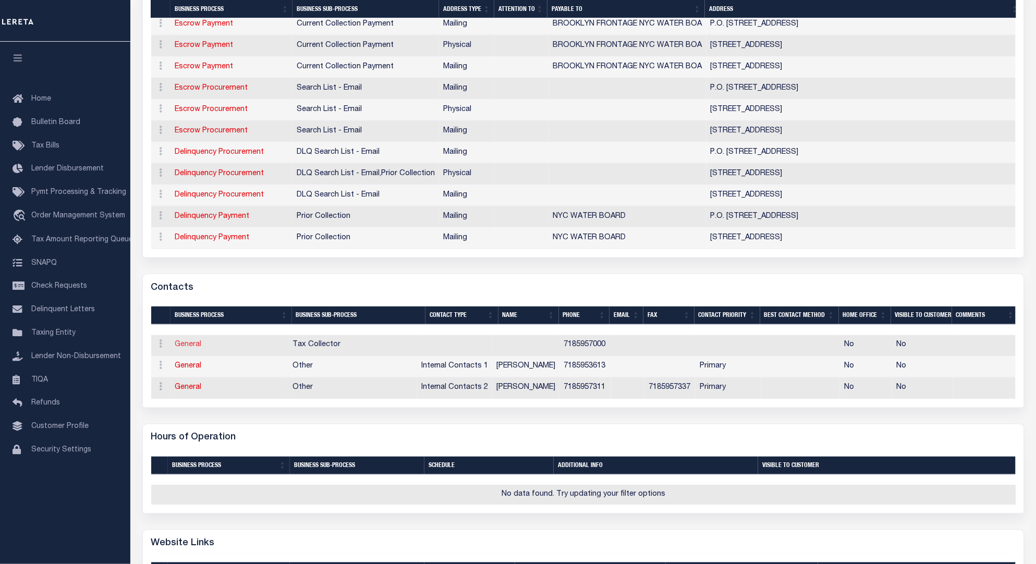
click at [199, 349] on link "General" at bounding box center [188, 344] width 27 height 7
checkbox input "false"
select select
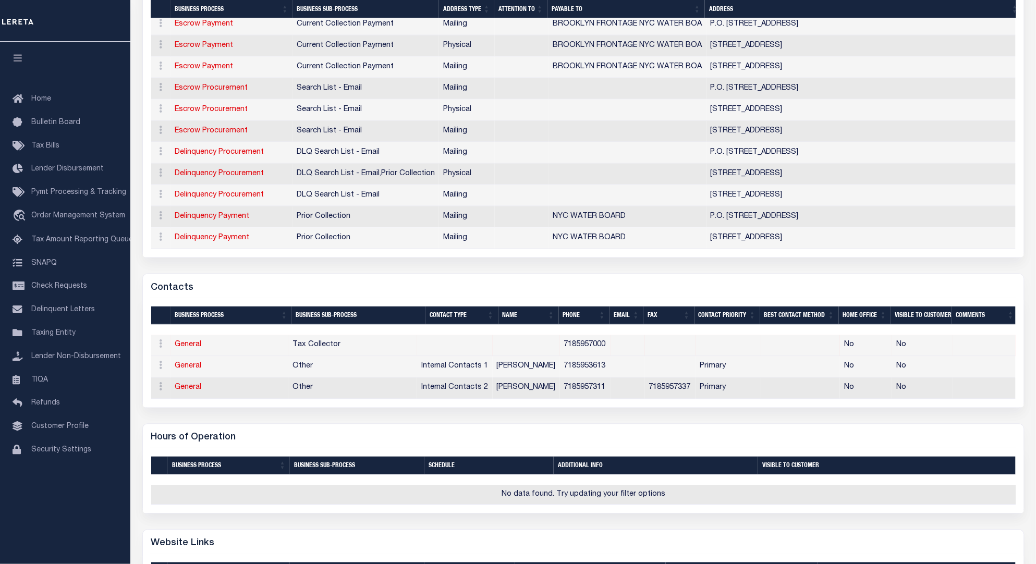
select select
type input "7185957000"
checkbox input "false"
select select "6"
select select "31"
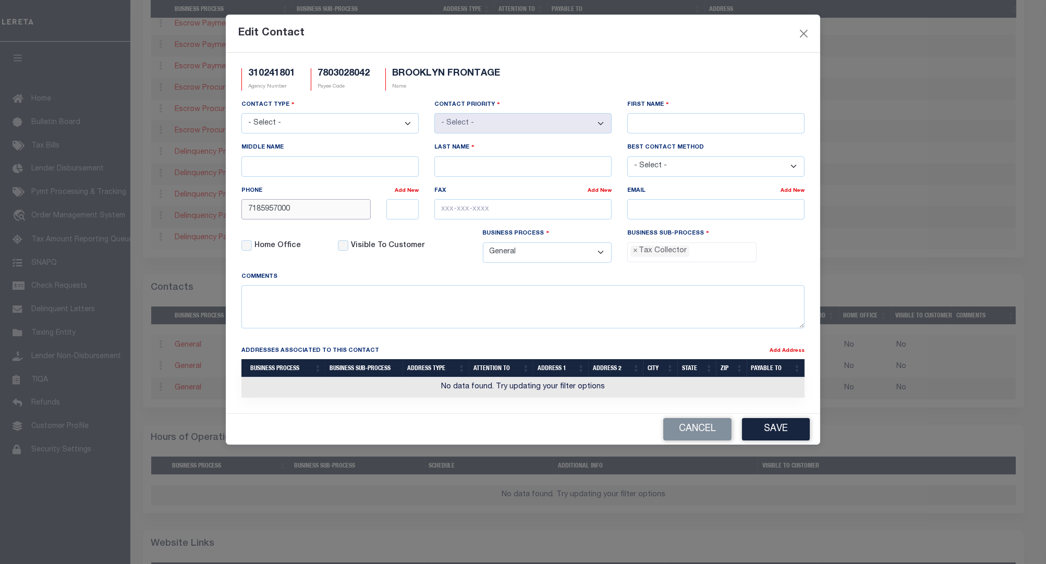
drag, startPoint x: 329, startPoint y: 210, endPoint x: 226, endPoint y: 232, distance: 105.1
click at [226, 232] on div "310241801 Agency Number 7803028042 Payee Code BROOKLYN FRONTAGE Name Contact Ty…" at bounding box center [523, 233] width 594 height 361
type input "212-639-9675"
click at [371, 308] on textarea at bounding box center [522, 306] width 563 height 43
click at [363, 127] on select "- Select - Assessor Clerk Internal Contacts 1 Internal Contacts 2 Internal Cont…" at bounding box center [329, 123] width 177 height 20
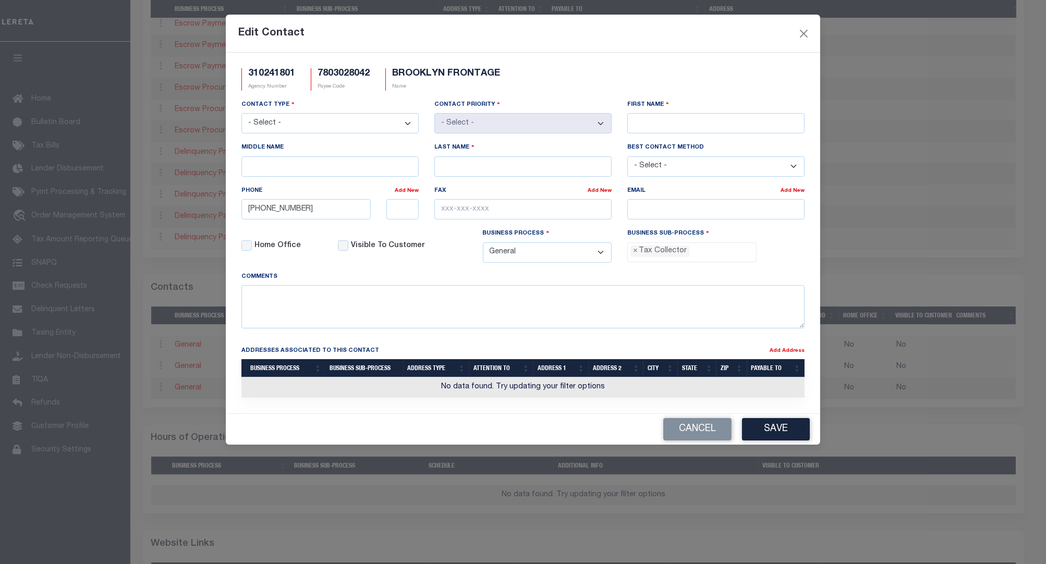
click at [241, 114] on select "- Select - Assessor Clerk Internal Contacts 1 Internal Contacts 2 Internal Cont…" at bounding box center [329, 123] width 177 height 20
click at [730, 133] on input "First Name" at bounding box center [715, 123] width 177 height 20
click at [602, 280] on div "Comments" at bounding box center [522, 299] width 563 height 57
click at [697, 126] on input "First Name" at bounding box center [715, 123] width 177 height 20
type input "311"
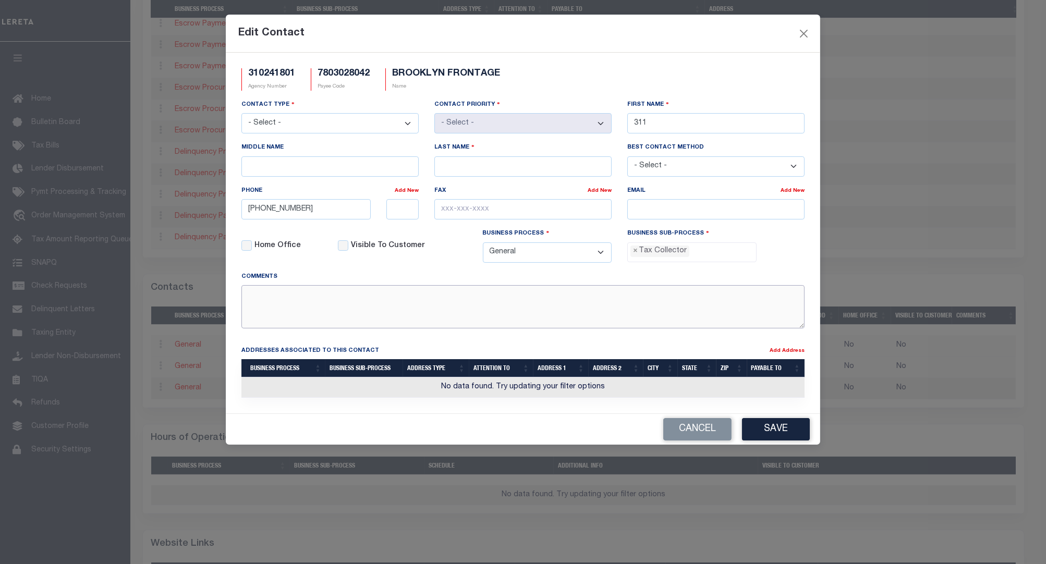
click at [617, 297] on textarea at bounding box center [522, 306] width 563 height 43
click at [773, 431] on button "Save" at bounding box center [776, 429] width 68 height 22
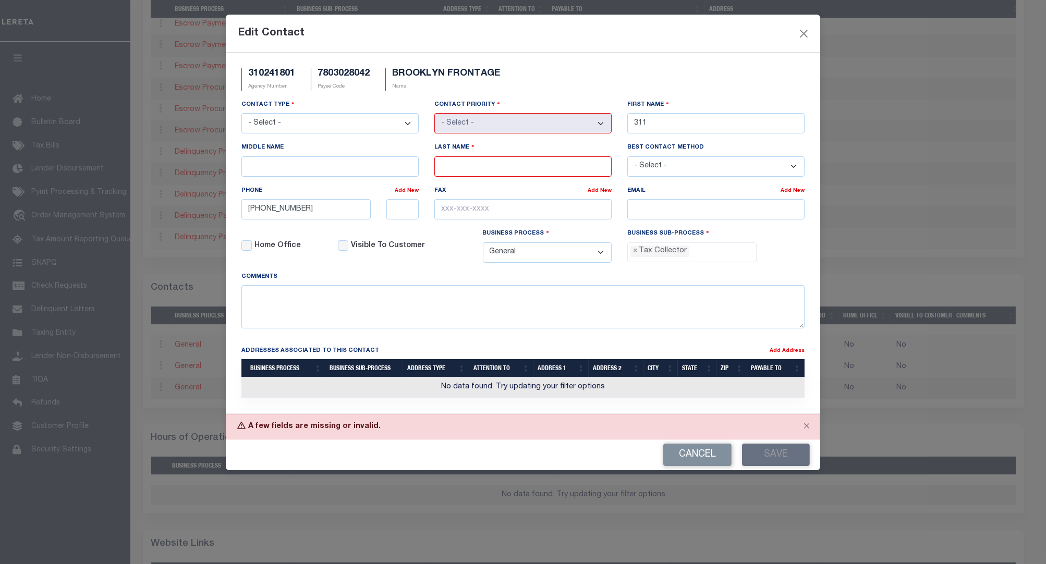
click at [333, 126] on select "- Select - Assessor Clerk Internal Contacts 1 Internal Contacts 2 Internal Cont…" at bounding box center [329, 123] width 177 height 20
select select "5"
click at [241, 114] on select "- Select - Assessor Clerk Internal Contacts 1 Internal Contacts 2 Internal Cont…" at bounding box center [329, 123] width 177 height 20
select select "1"
click at [579, 156] on div "Last Name" at bounding box center [522, 159] width 177 height 34
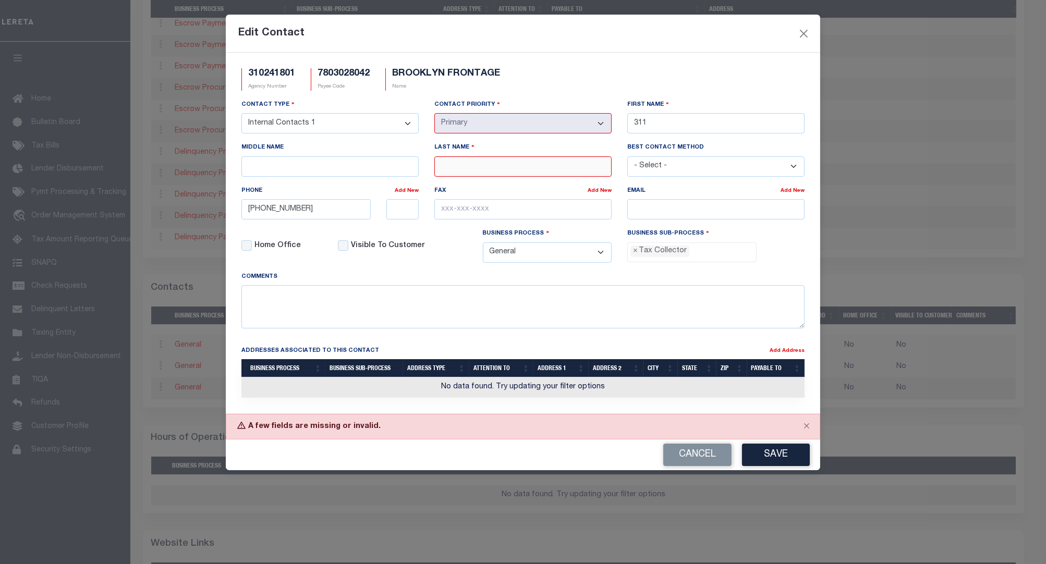
click at [576, 167] on input "Last Name" at bounding box center [522, 166] width 177 height 20
click at [444, 166] on input "city 311" at bounding box center [522, 166] width 177 height 20
click at [437, 166] on input "city 311" at bounding box center [522, 166] width 177 height 20
type input "Call city 311"
click at [510, 187] on div "Fax" at bounding box center [510, 192] width 153 height 15
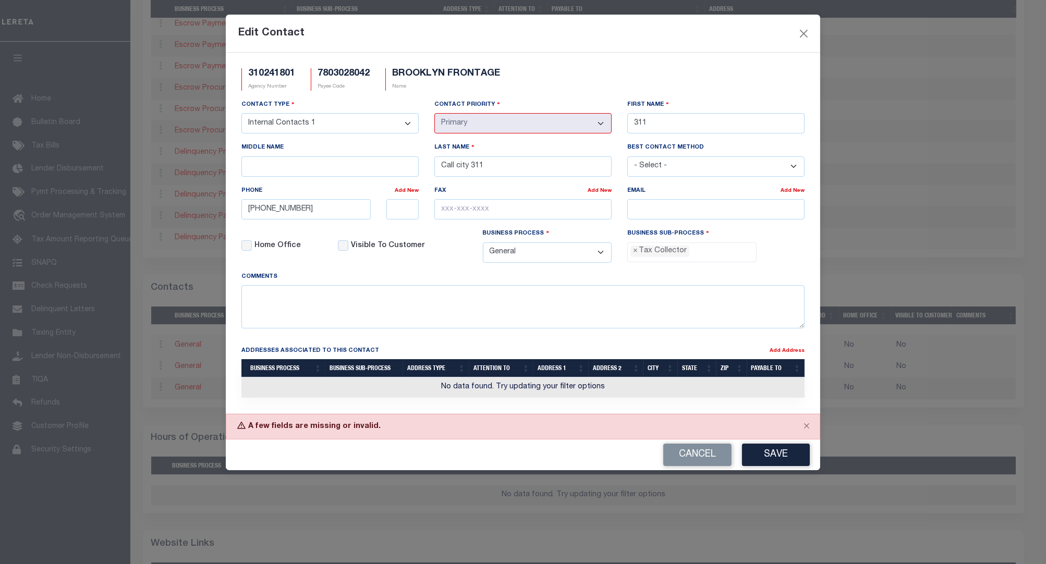
click at [769, 442] on div "Cancel Save" at bounding box center [523, 454] width 594 height 31
click at [780, 460] on button "Save" at bounding box center [776, 455] width 68 height 22
click at [775, 449] on div "Cancel Save" at bounding box center [523, 454] width 594 height 31
click at [804, 33] on button "Close" at bounding box center [804, 34] width 14 height 14
